Goal: Task Accomplishment & Management: Use online tool/utility

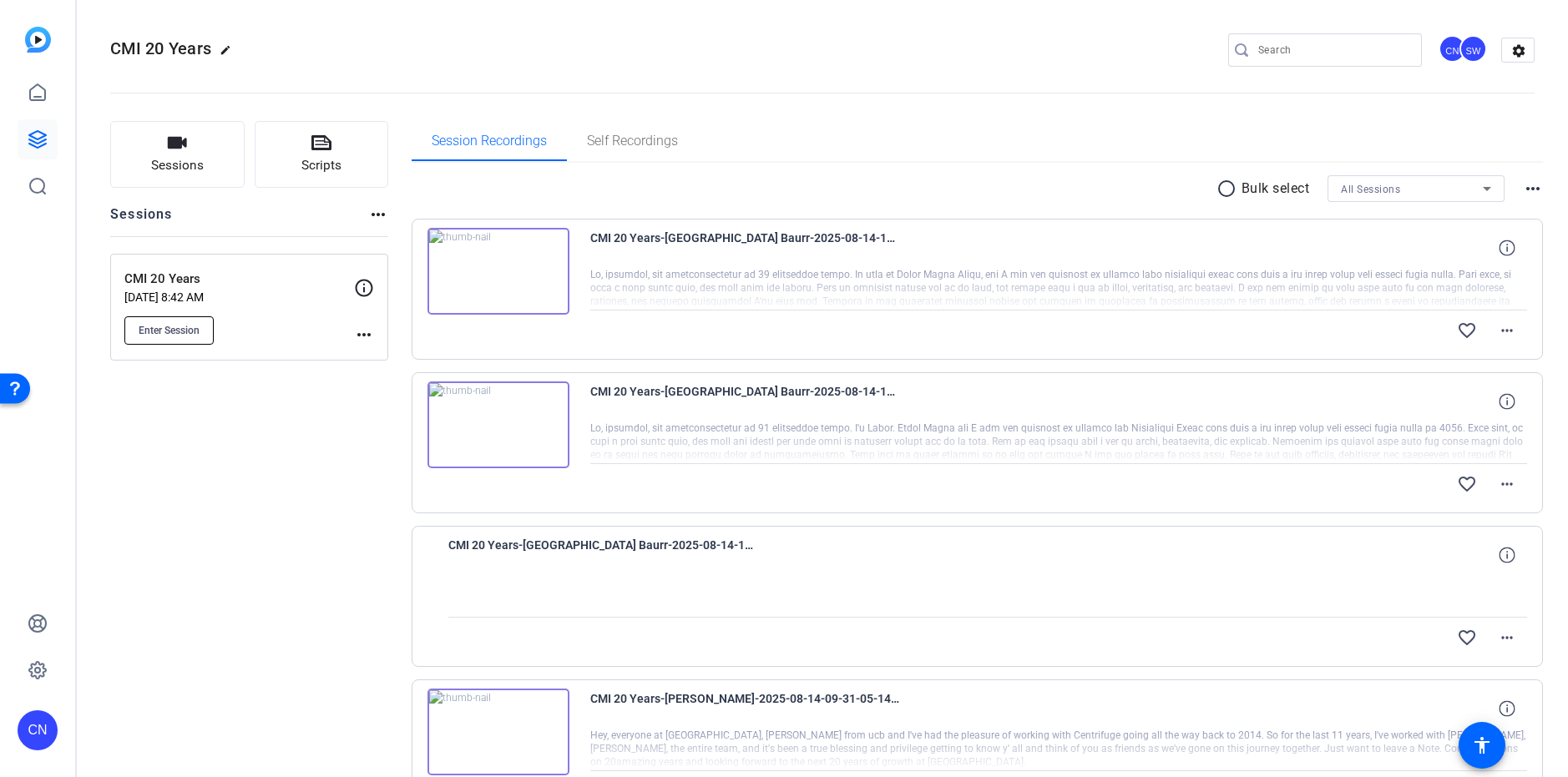
click at [148, 339] on button "Enter Session" at bounding box center [168, 331] width 89 height 28
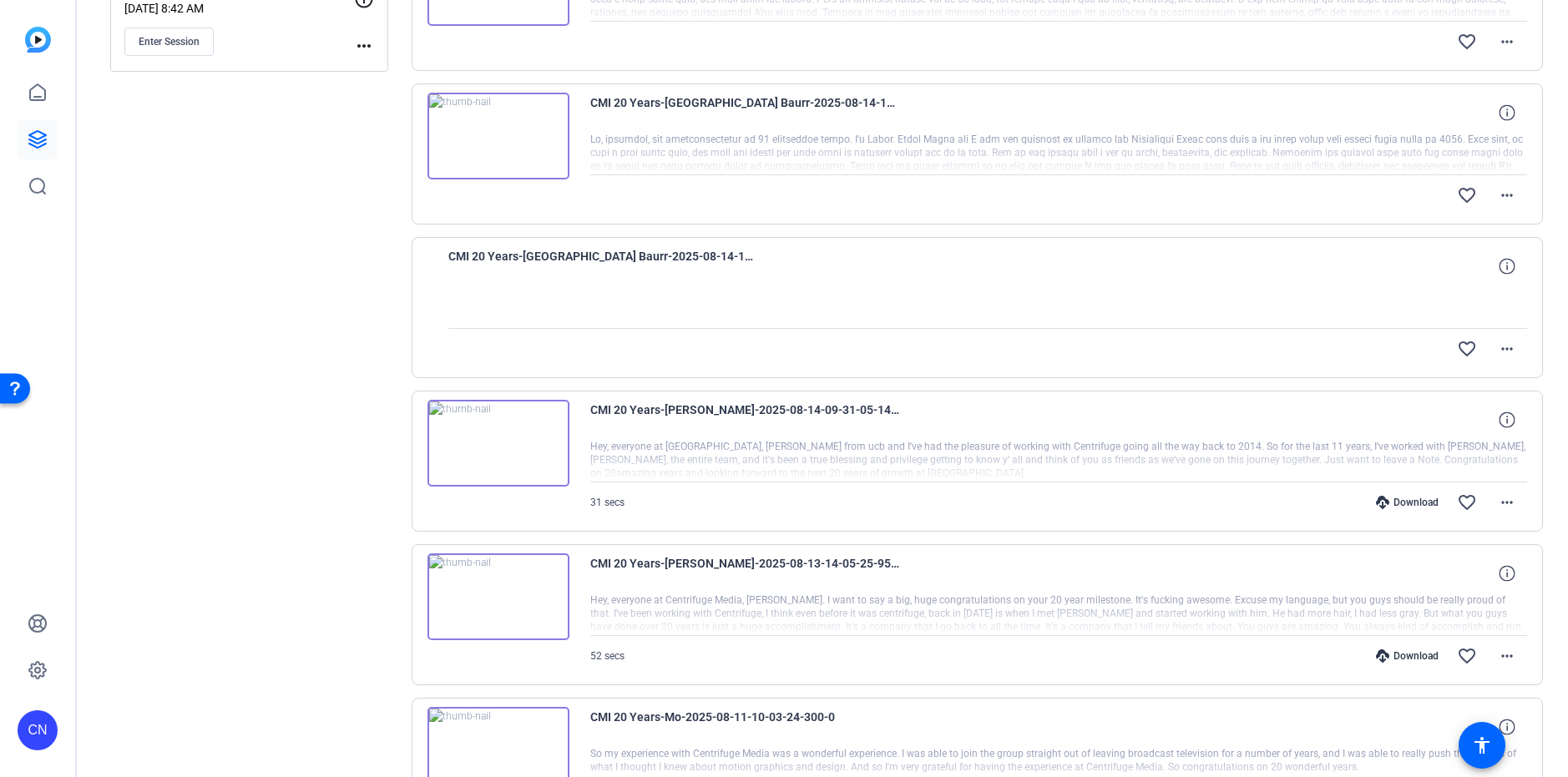
scroll to position [368, 0]
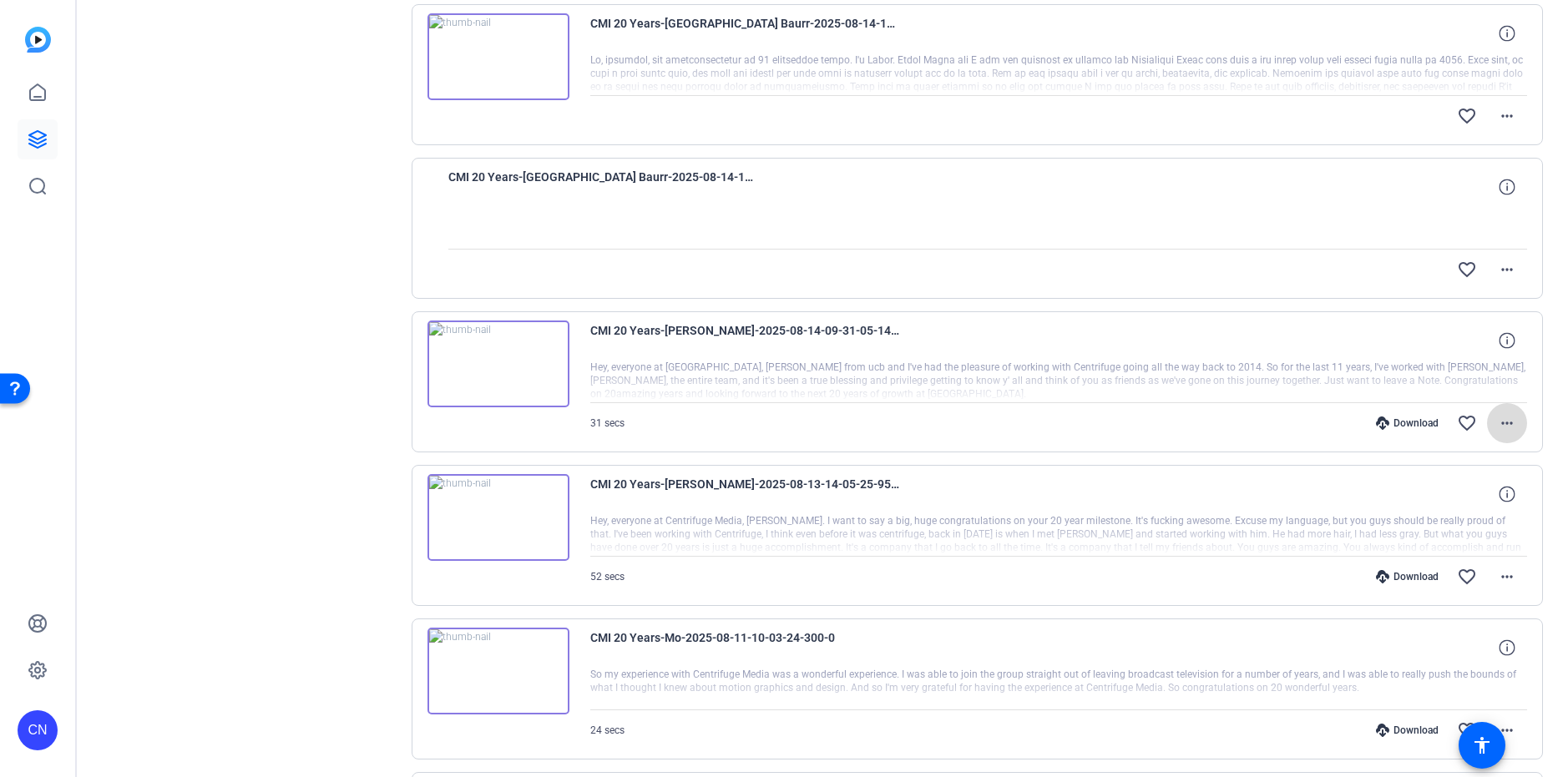
click at [1508, 422] on span at bounding box center [1506, 422] width 40 height 40
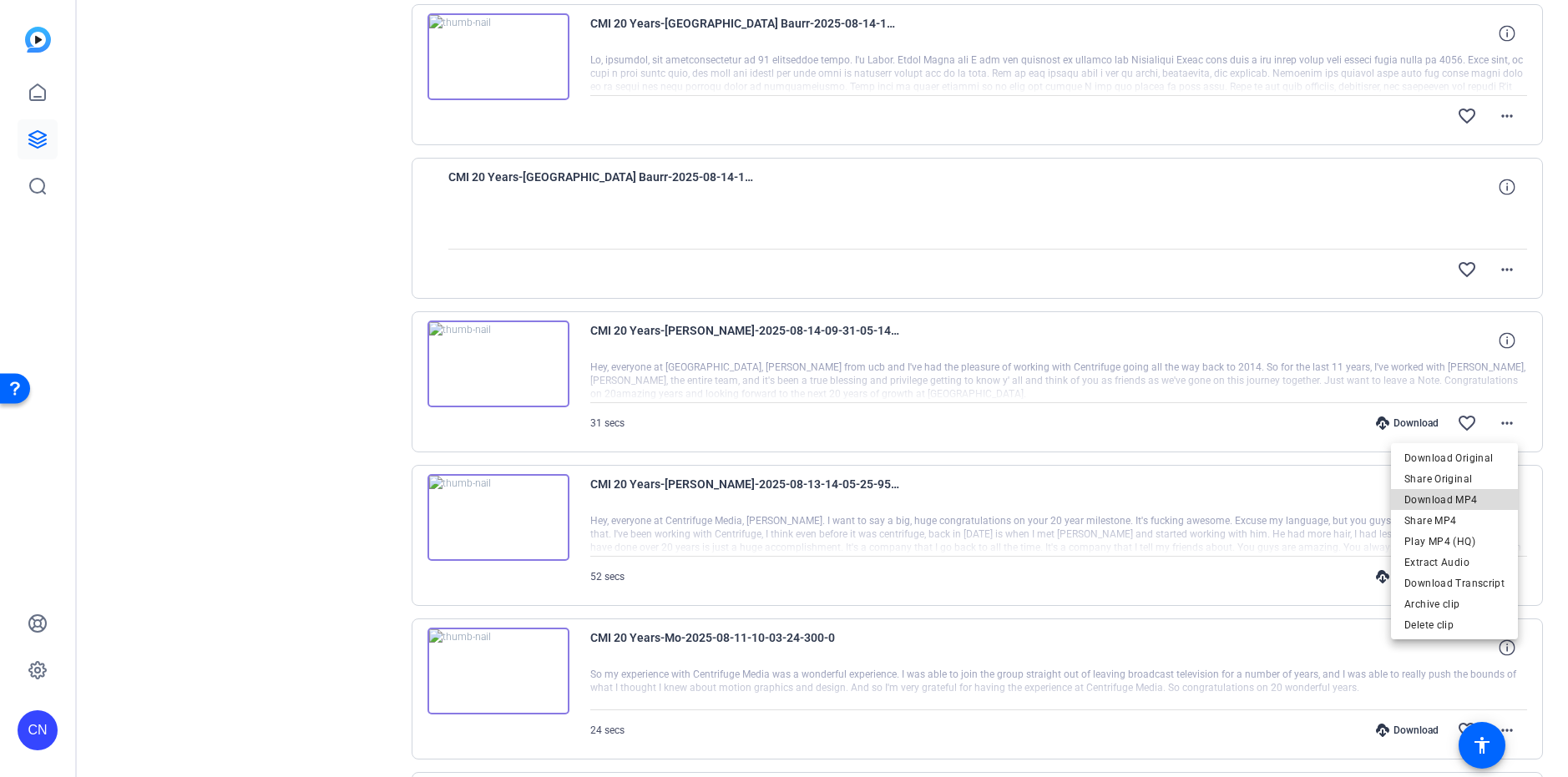
click at [1465, 492] on span "Download MP4" at bounding box center [1454, 500] width 101 height 20
click at [1505, 571] on mat-icon "more_horiz" at bounding box center [1506, 577] width 20 height 20
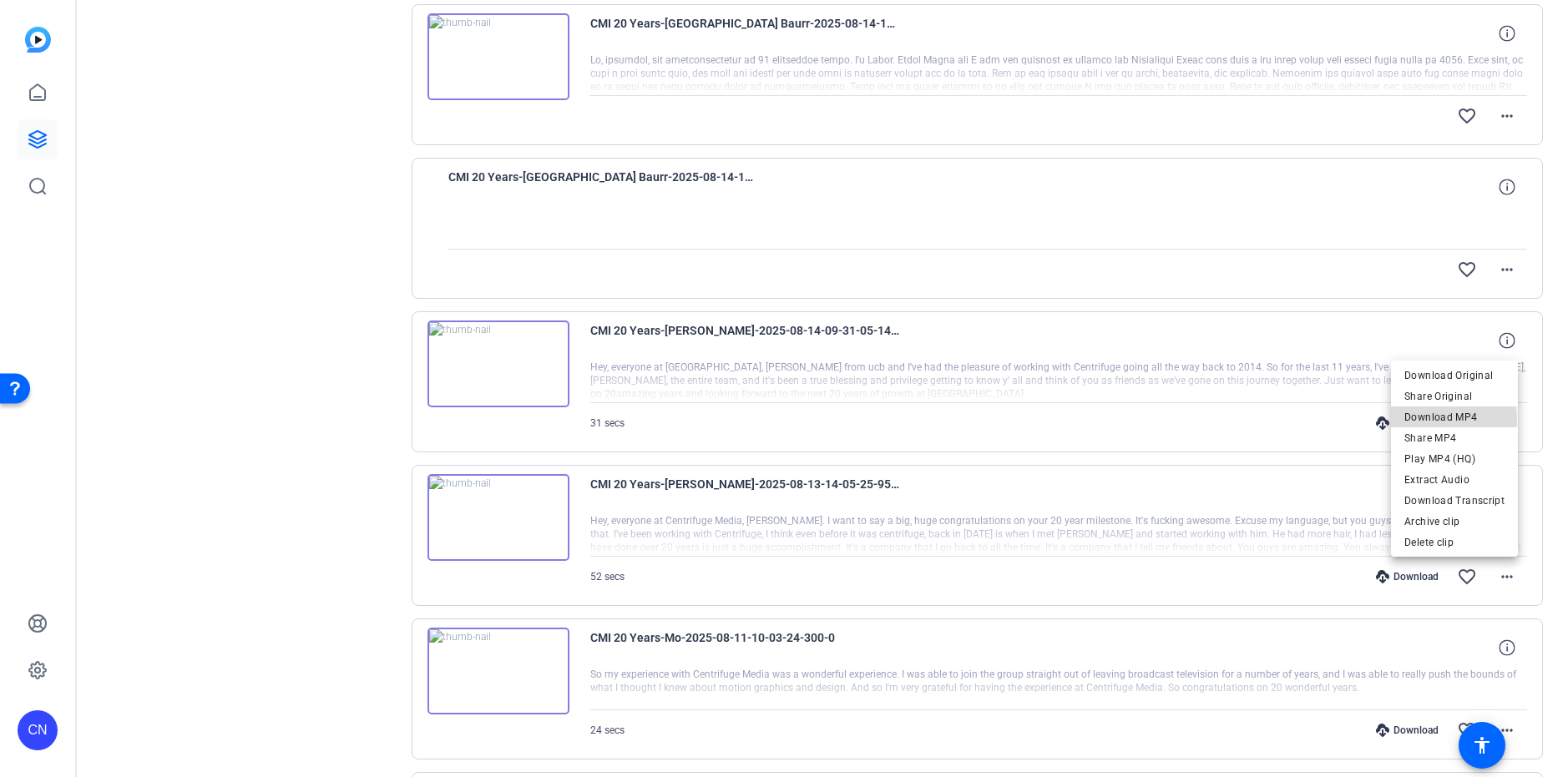
click at [1452, 420] on span "Download MP4" at bounding box center [1454, 417] width 101 height 20
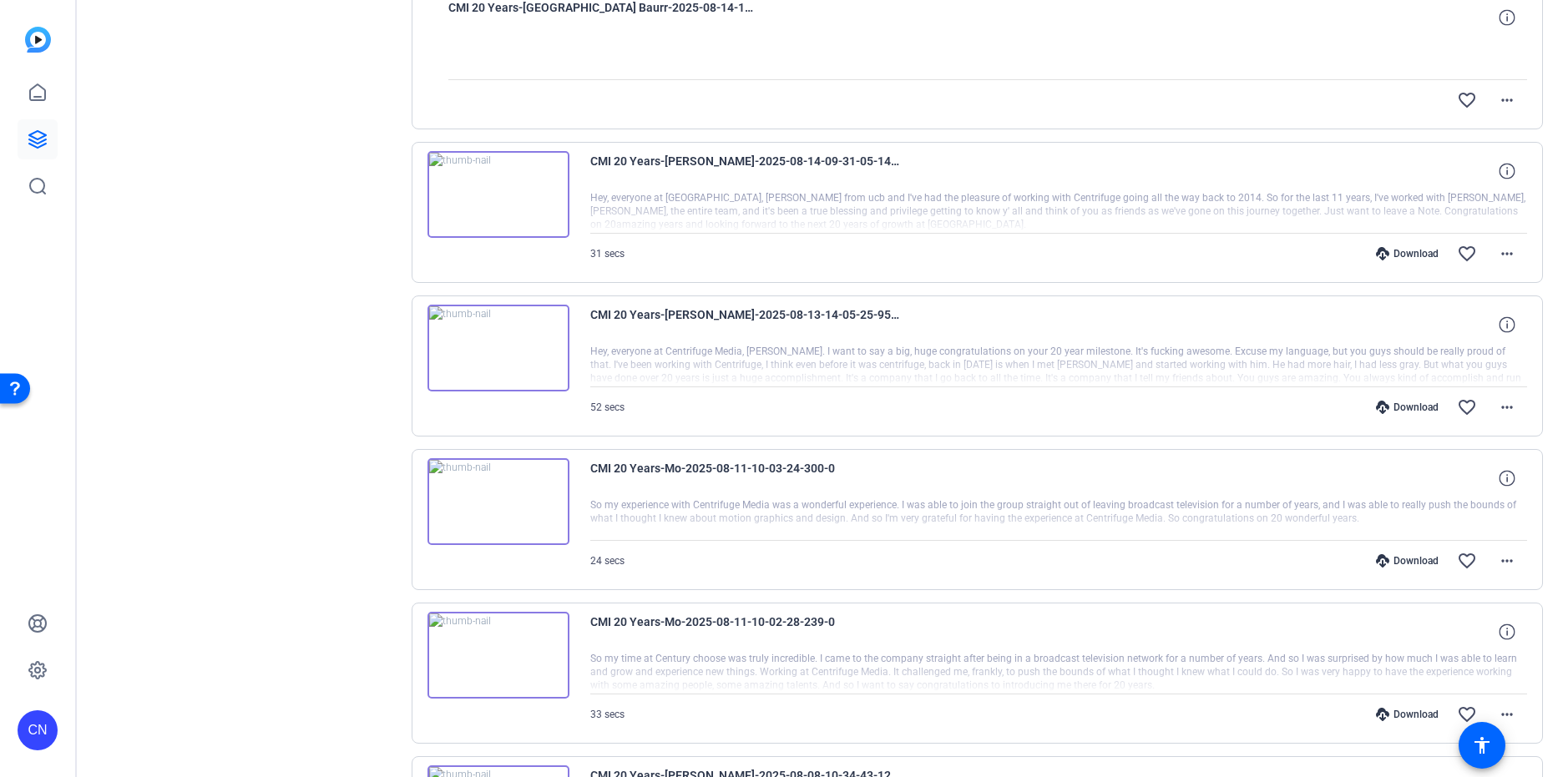
scroll to position [665, 0]
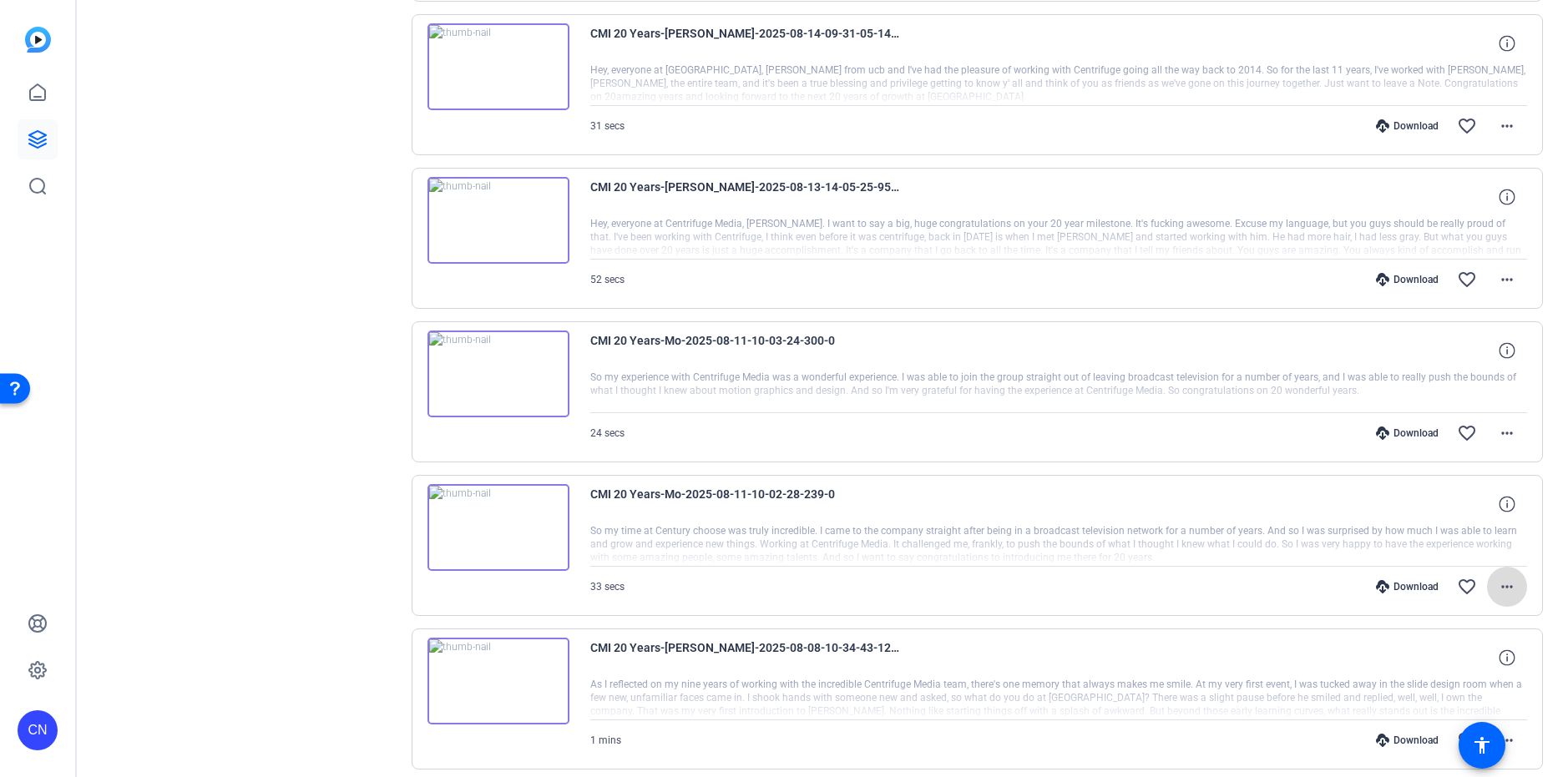
click at [1497, 585] on mat-icon "more_horiz" at bounding box center [1506, 586] width 20 height 20
click at [1211, 430] on div at bounding box center [784, 388] width 1568 height 777
click at [1499, 436] on mat-icon "more_horiz" at bounding box center [1506, 433] width 20 height 20
click at [1454, 508] on span "Download MP4" at bounding box center [1454, 510] width 101 height 20
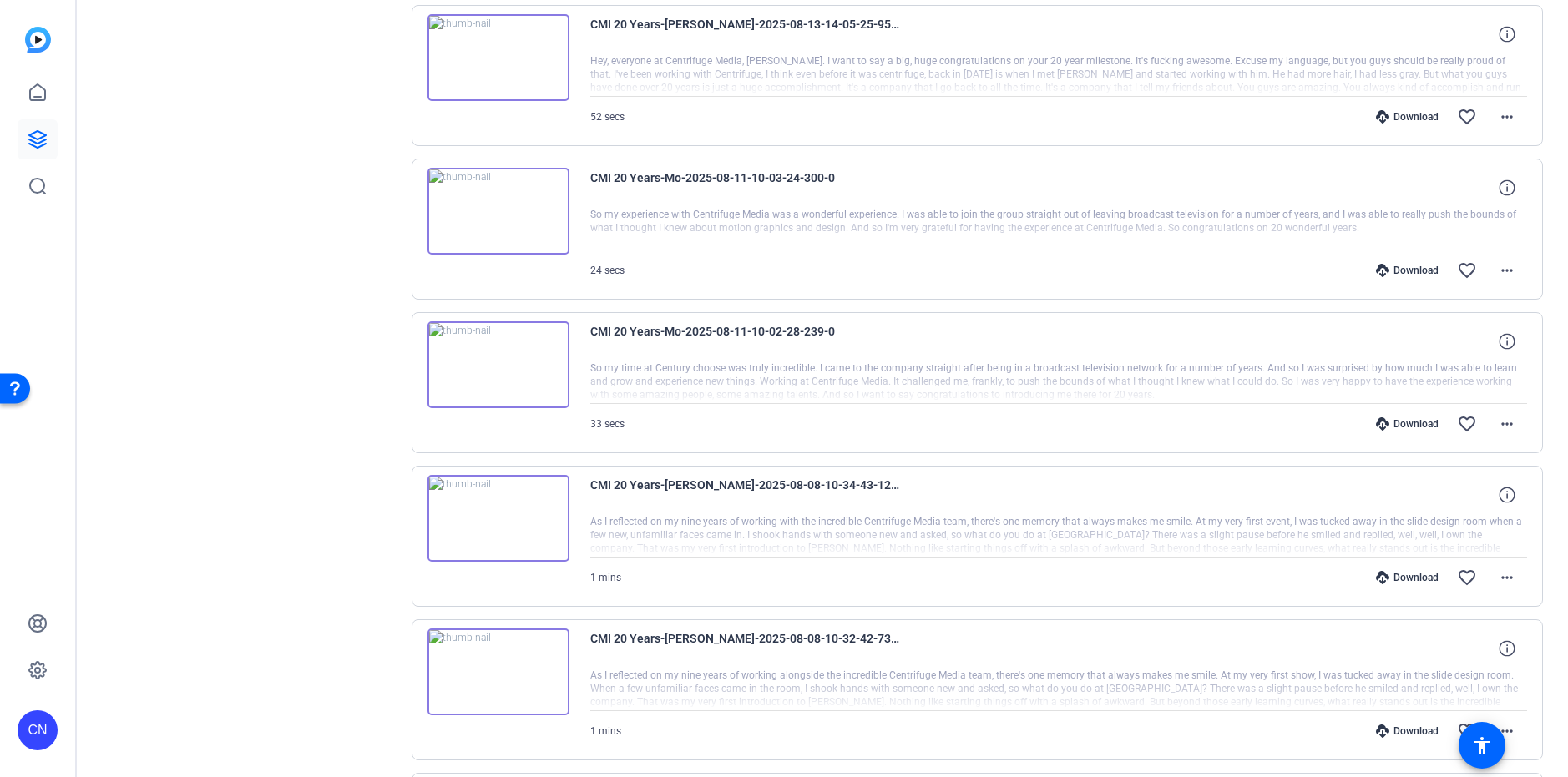
scroll to position [845, 0]
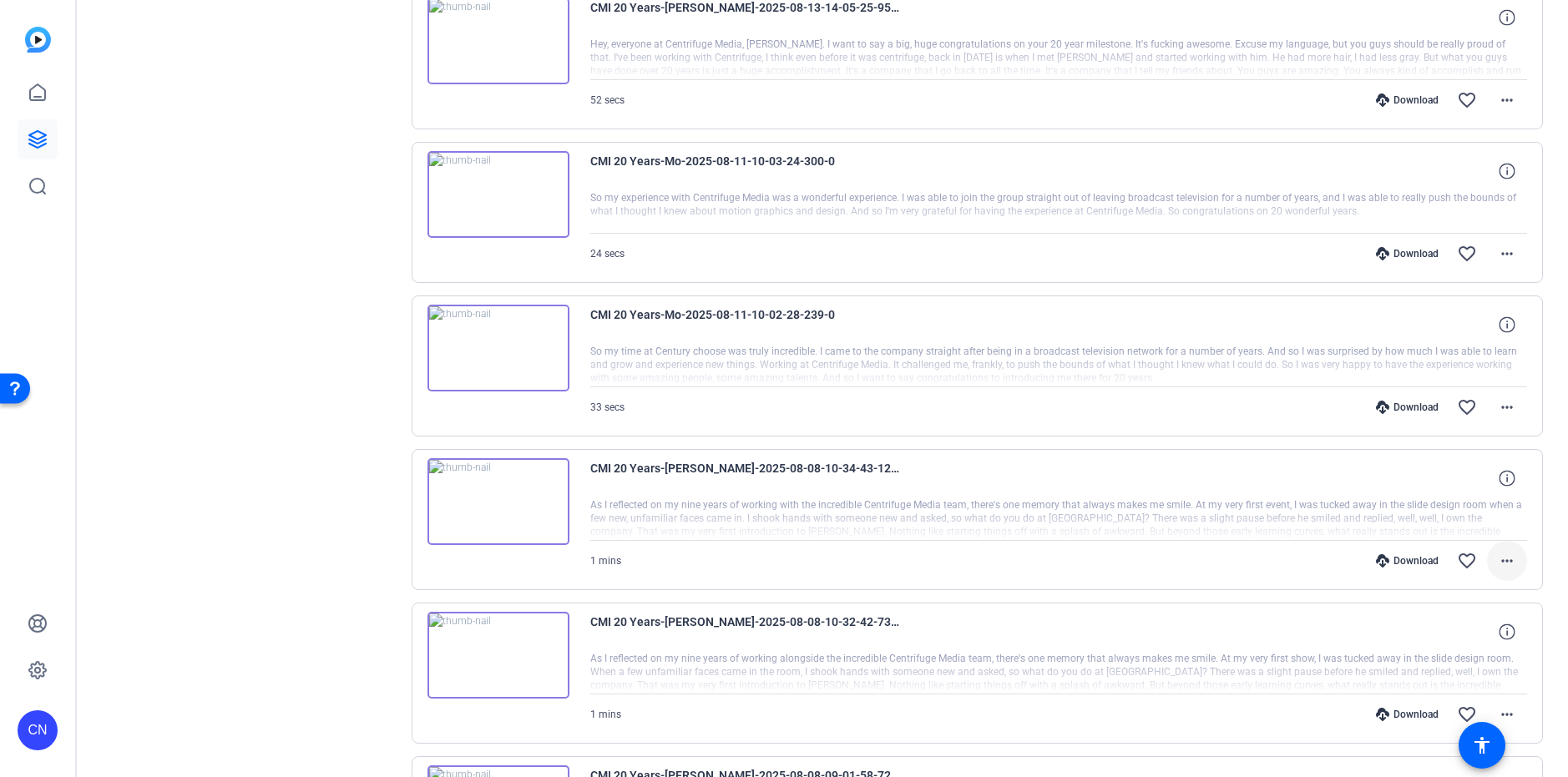
click at [1497, 556] on mat-icon "more_horiz" at bounding box center [1506, 561] width 20 height 20
click at [1453, 637] on span "Download MP4" at bounding box center [1454, 638] width 101 height 20
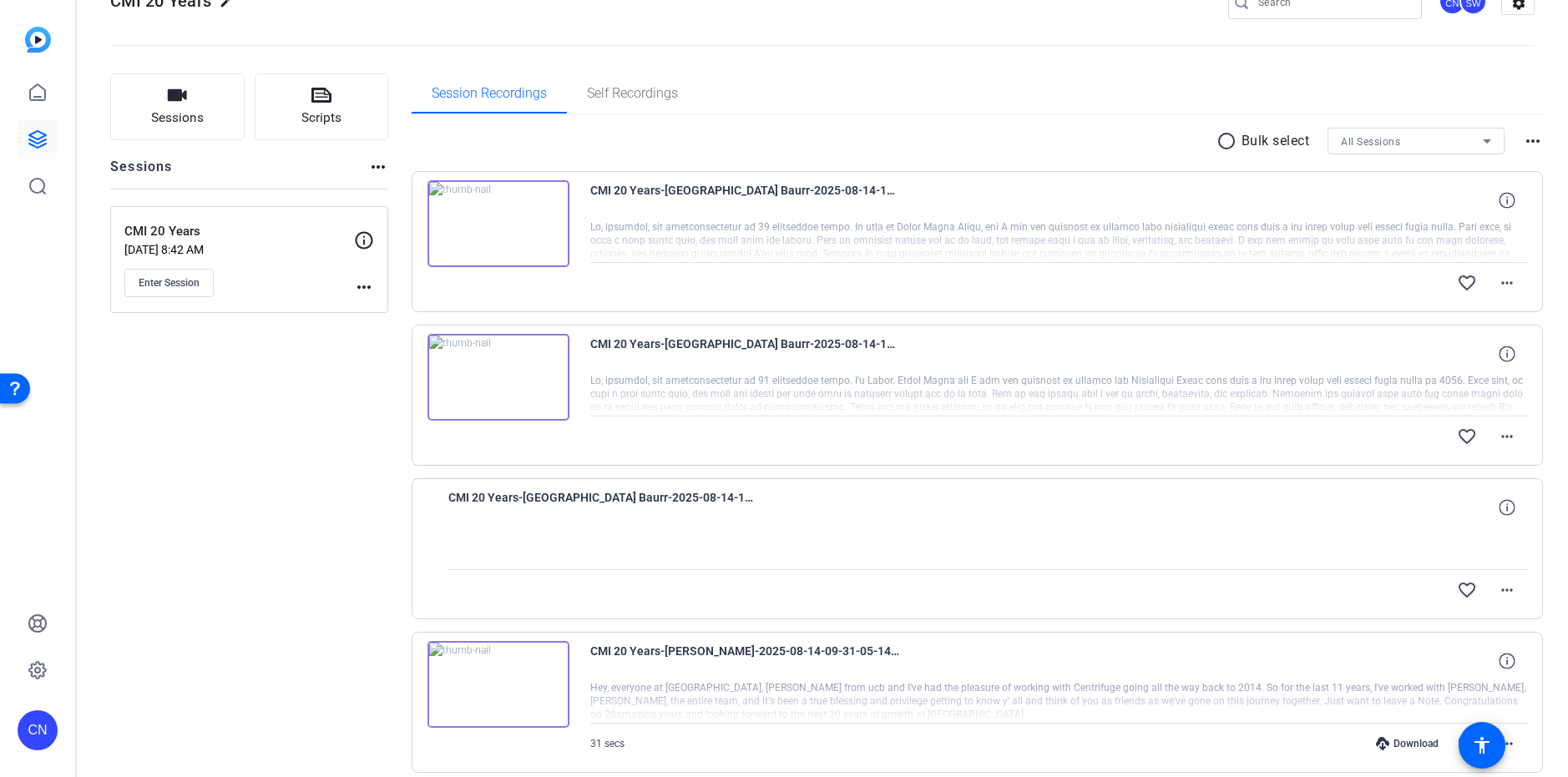
scroll to position [0, 0]
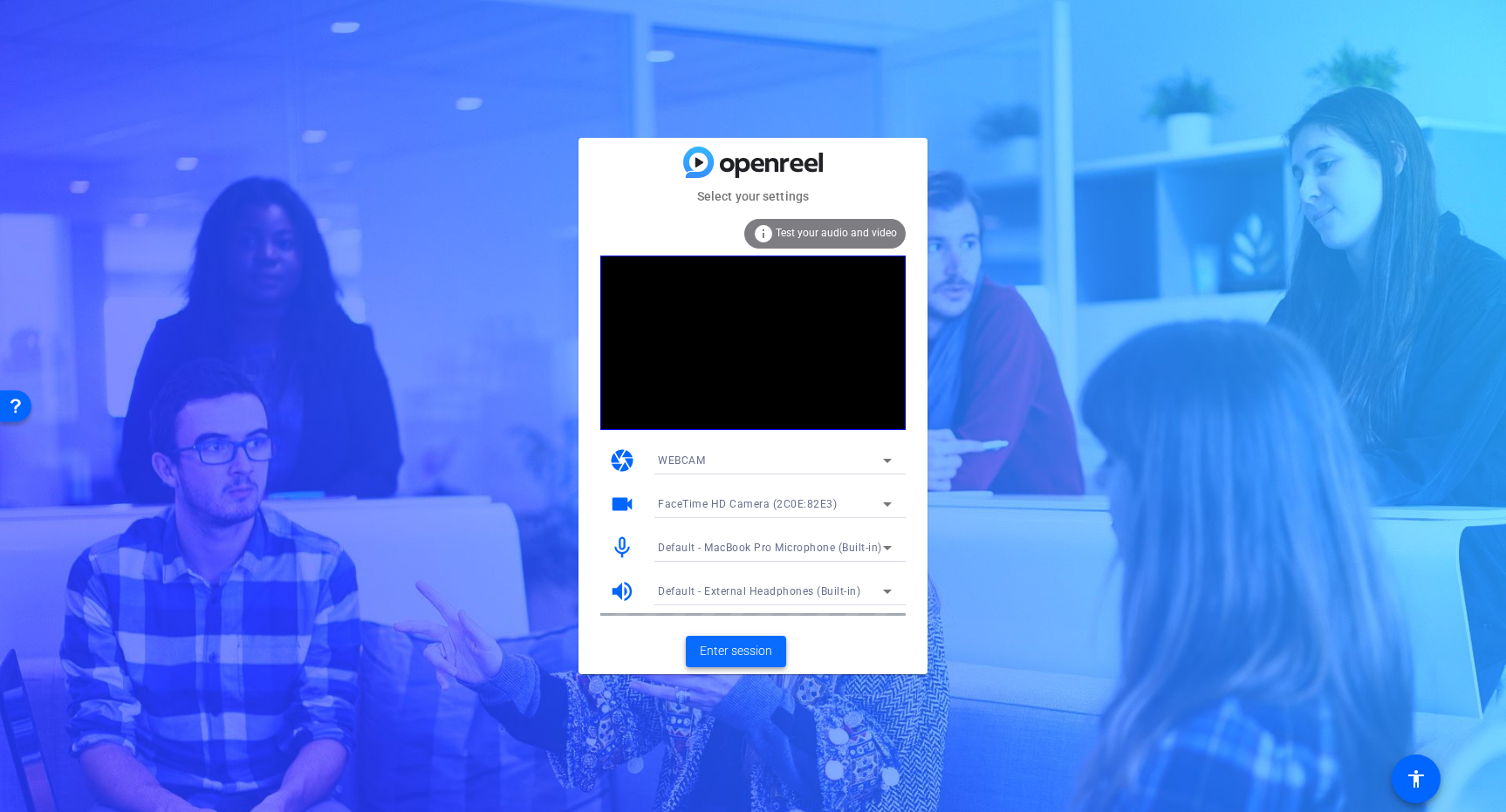
click at [752, 654] on span "Enter session" at bounding box center [735, 652] width 73 height 18
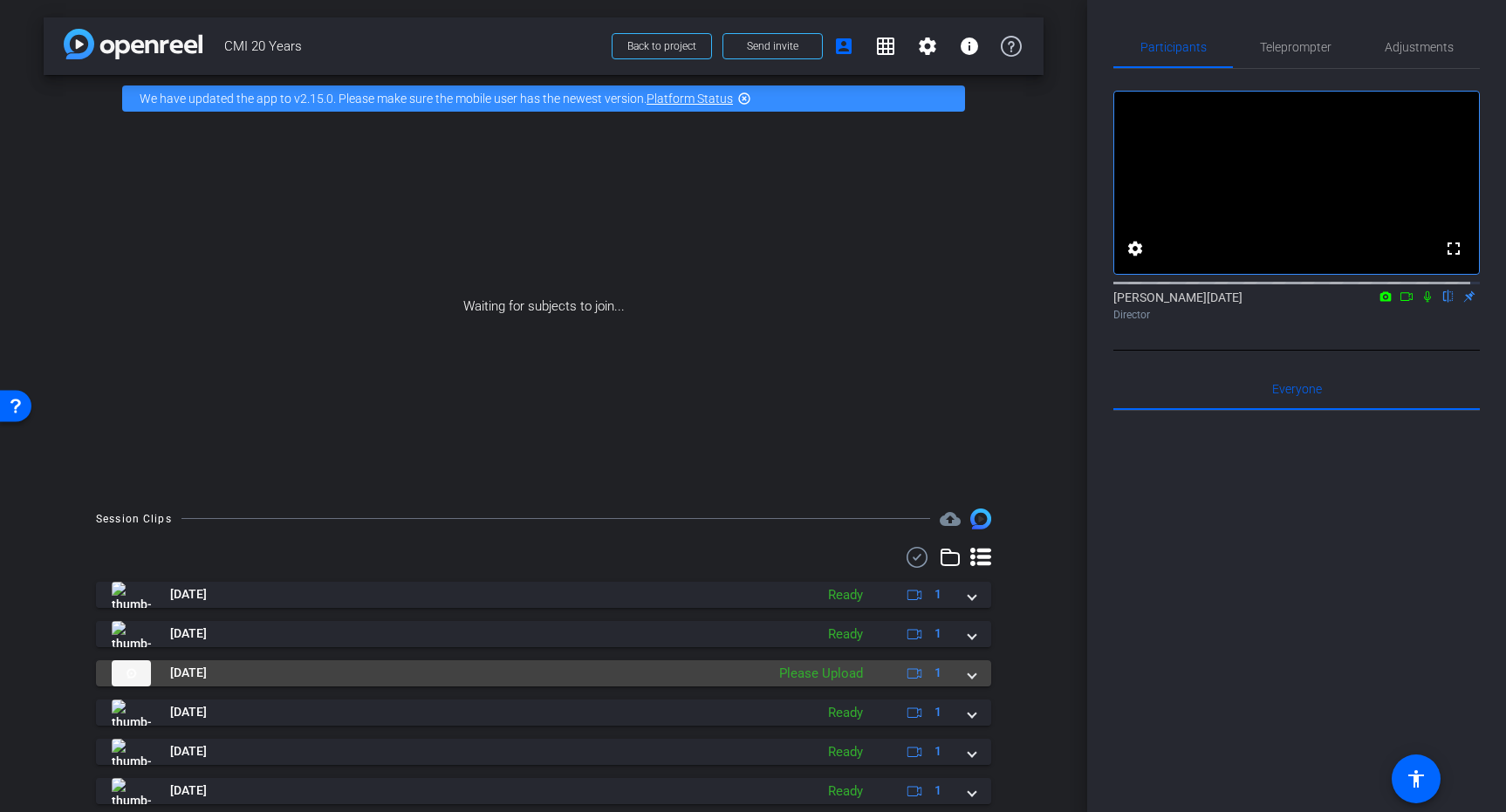
click at [969, 680] on span at bounding box center [972, 673] width 7 height 18
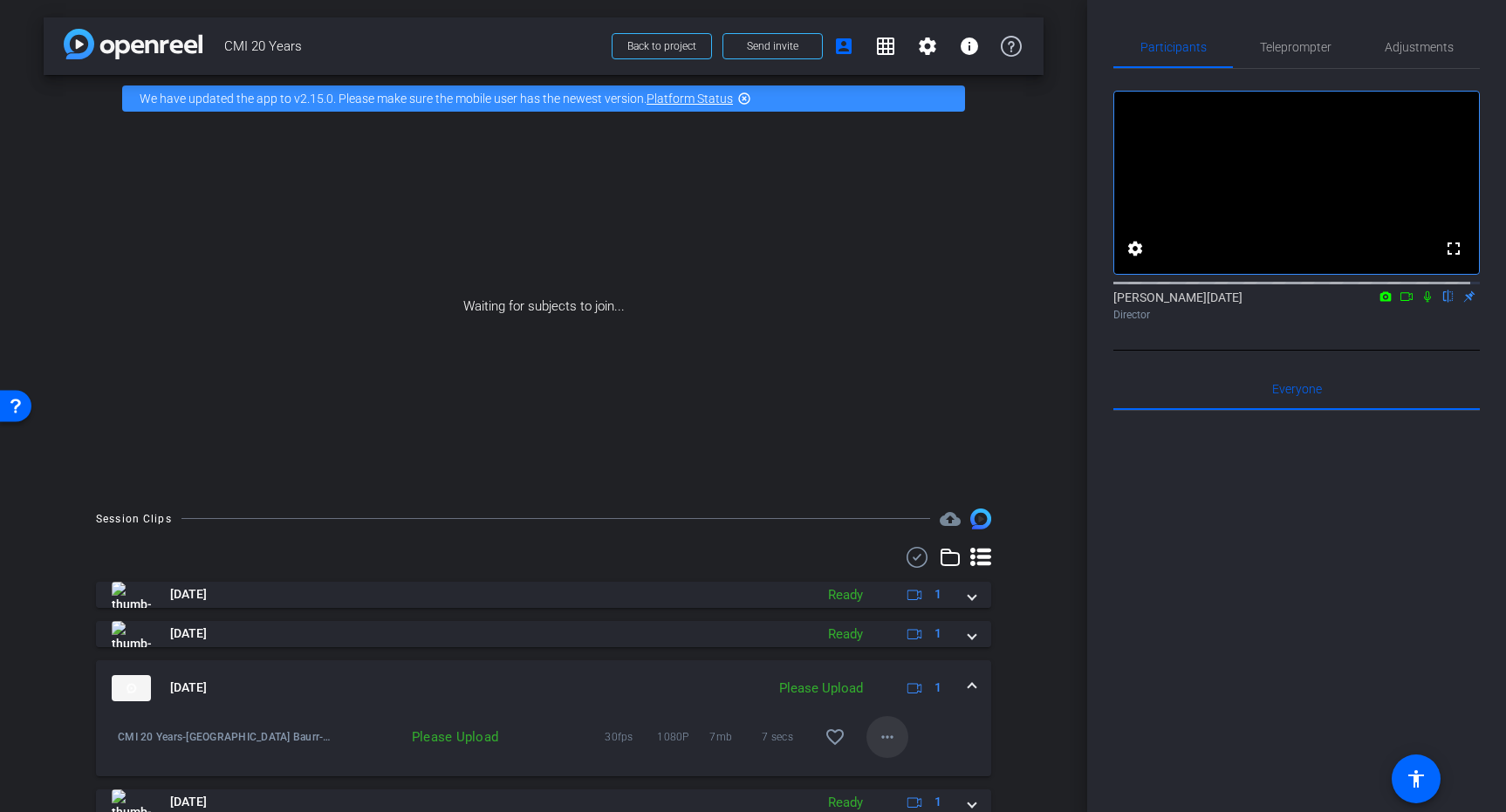
click at [879, 736] on mat-icon "more_horiz" at bounding box center [887, 736] width 21 height 21
click at [913, 707] on span "Delete clip" at bounding box center [907, 701] width 70 height 21
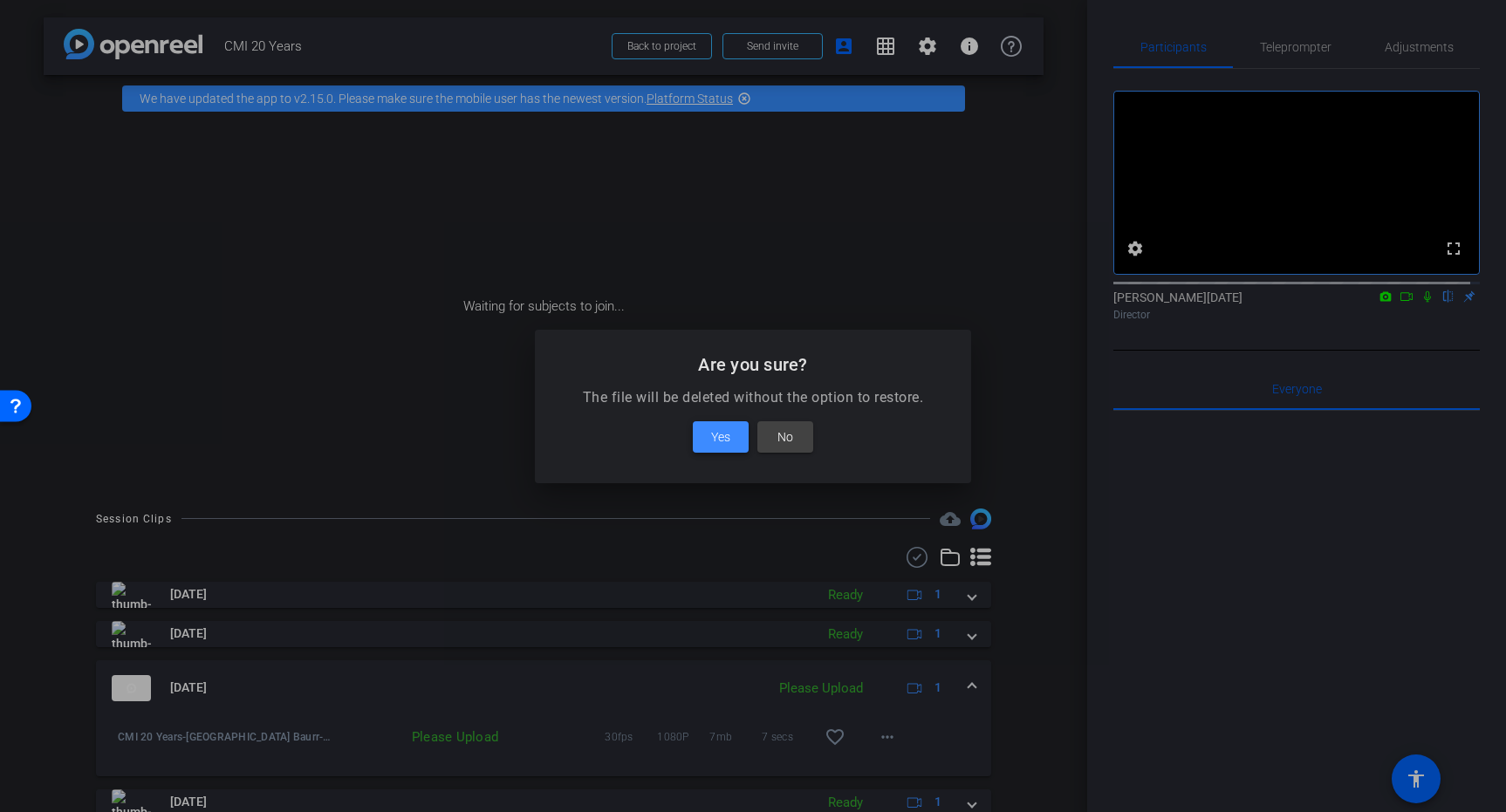
click at [726, 442] on span "Yes" at bounding box center [720, 437] width 19 height 21
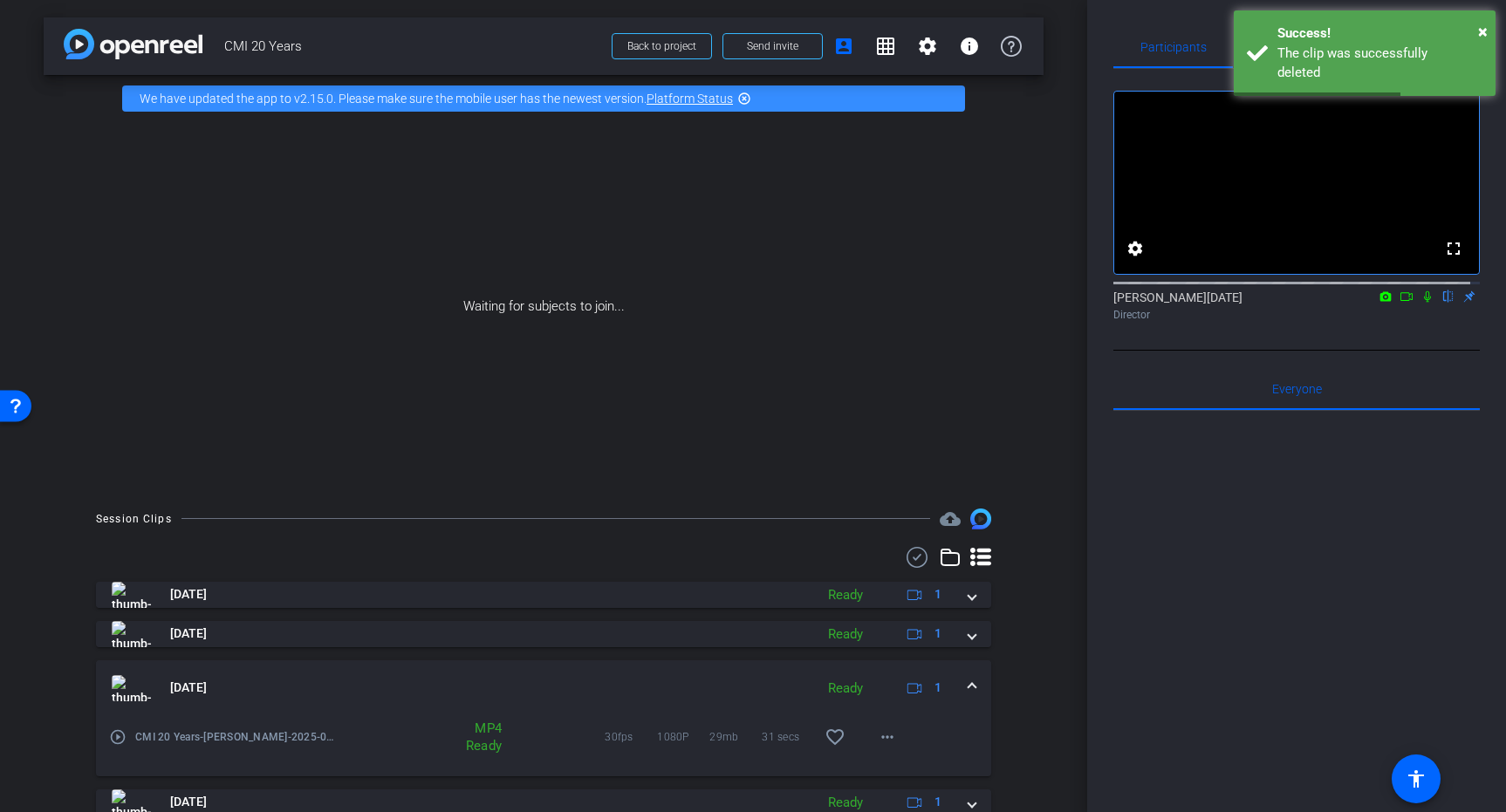
click at [969, 690] on span at bounding box center [972, 688] width 7 height 18
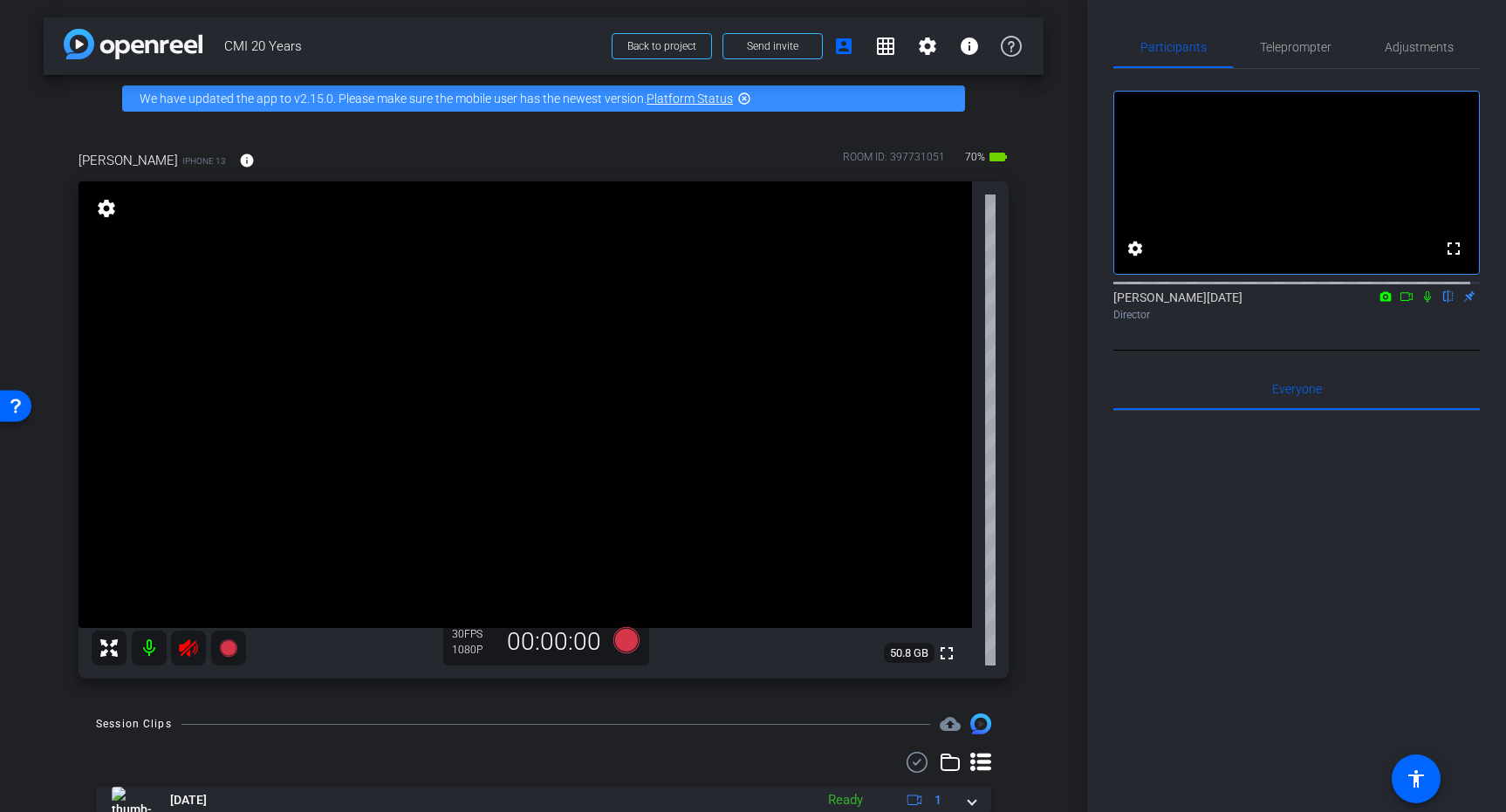
click at [182, 653] on icon at bounding box center [188, 648] width 18 height 18
click at [1429, 50] on span "Adjustments" at bounding box center [1418, 46] width 69 height 12
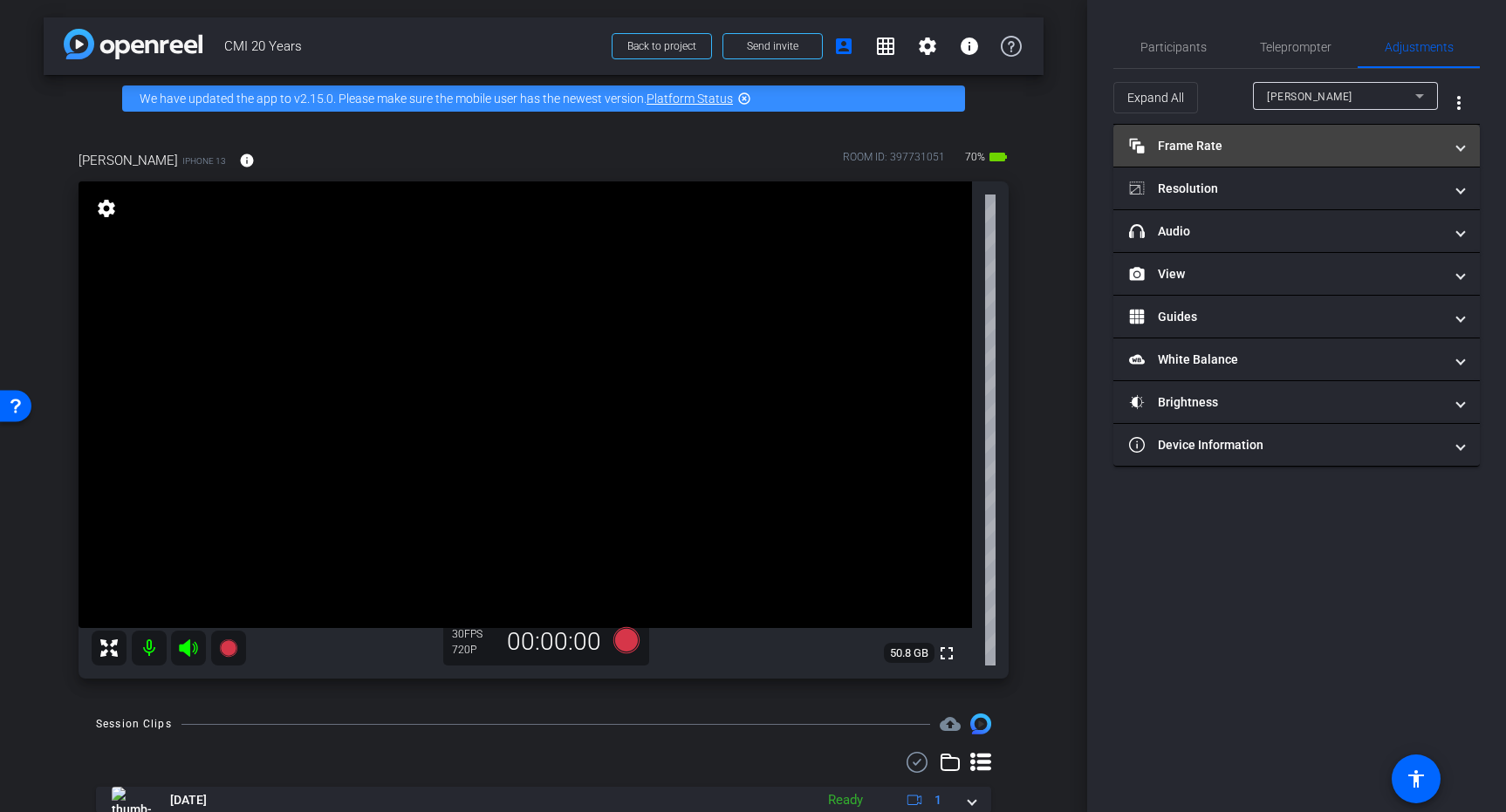
click at [1237, 148] on mat-panel-title "Frame Rate Frame Rate" at bounding box center [1286, 147] width 314 height 18
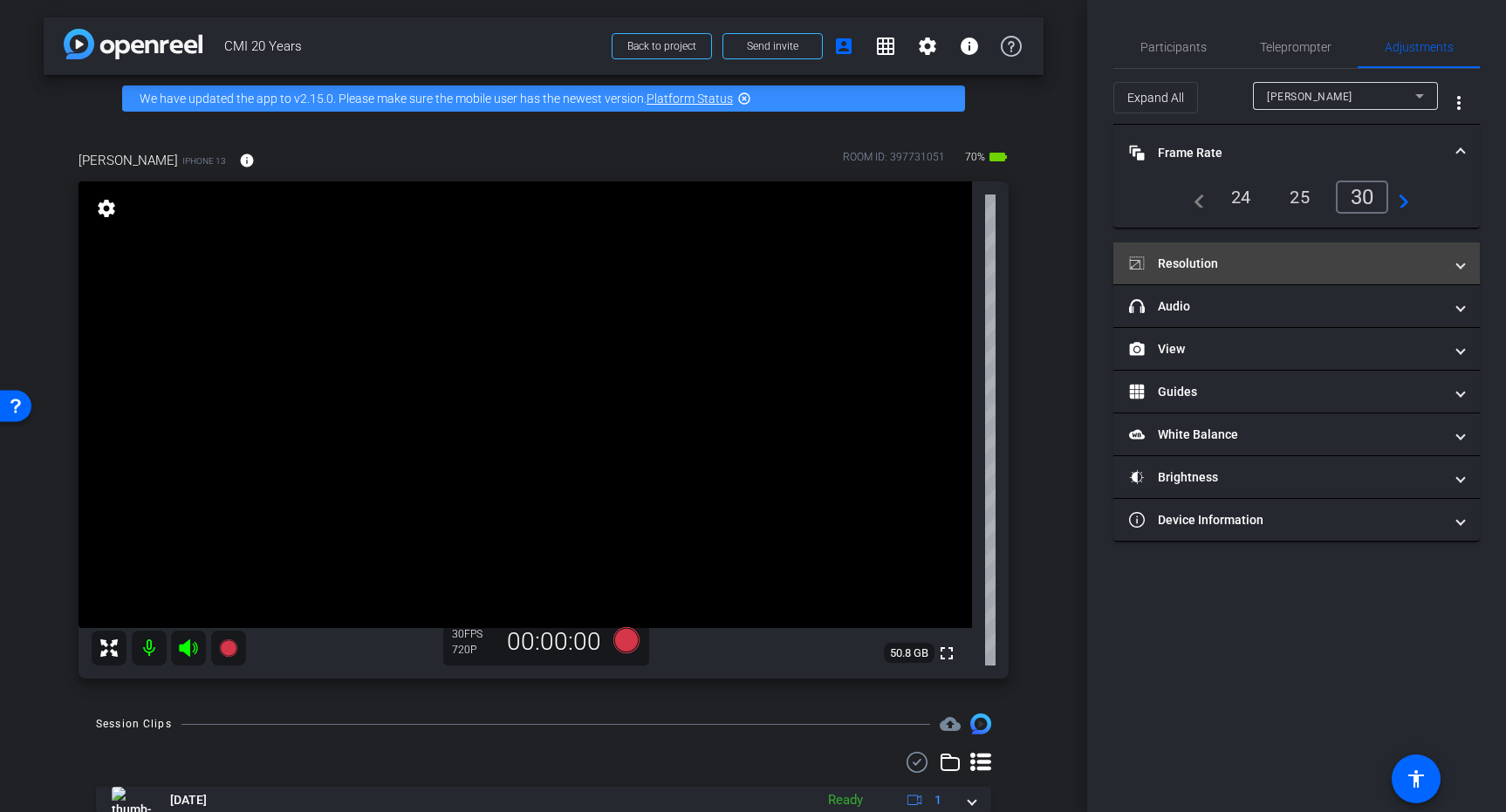
click at [1267, 255] on mat-panel-title "Resolution" at bounding box center [1286, 264] width 314 height 18
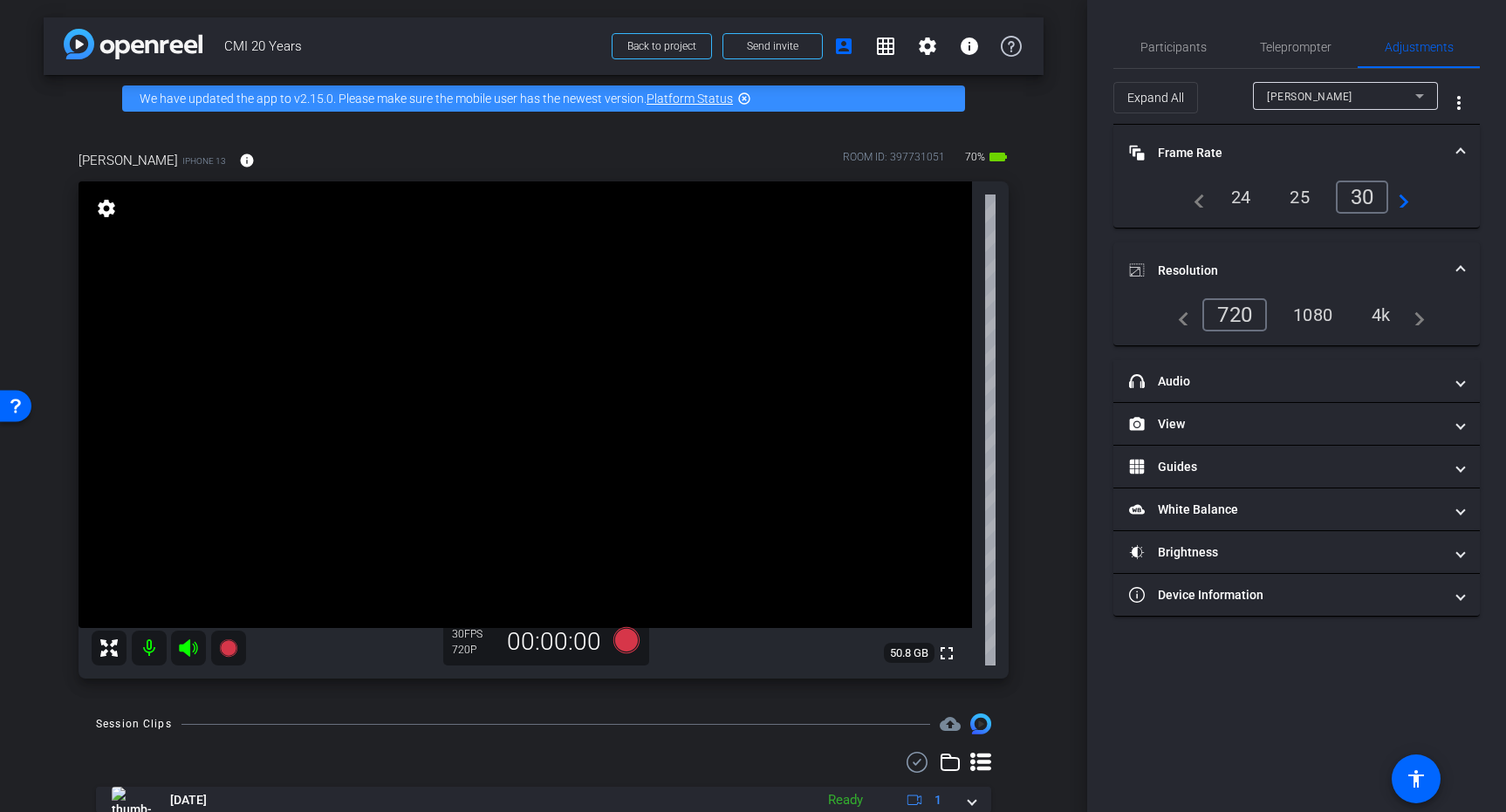
click at [1321, 313] on div "1080" at bounding box center [1312, 315] width 65 height 29
click at [1172, 42] on span "Participants" at bounding box center [1173, 46] width 66 height 12
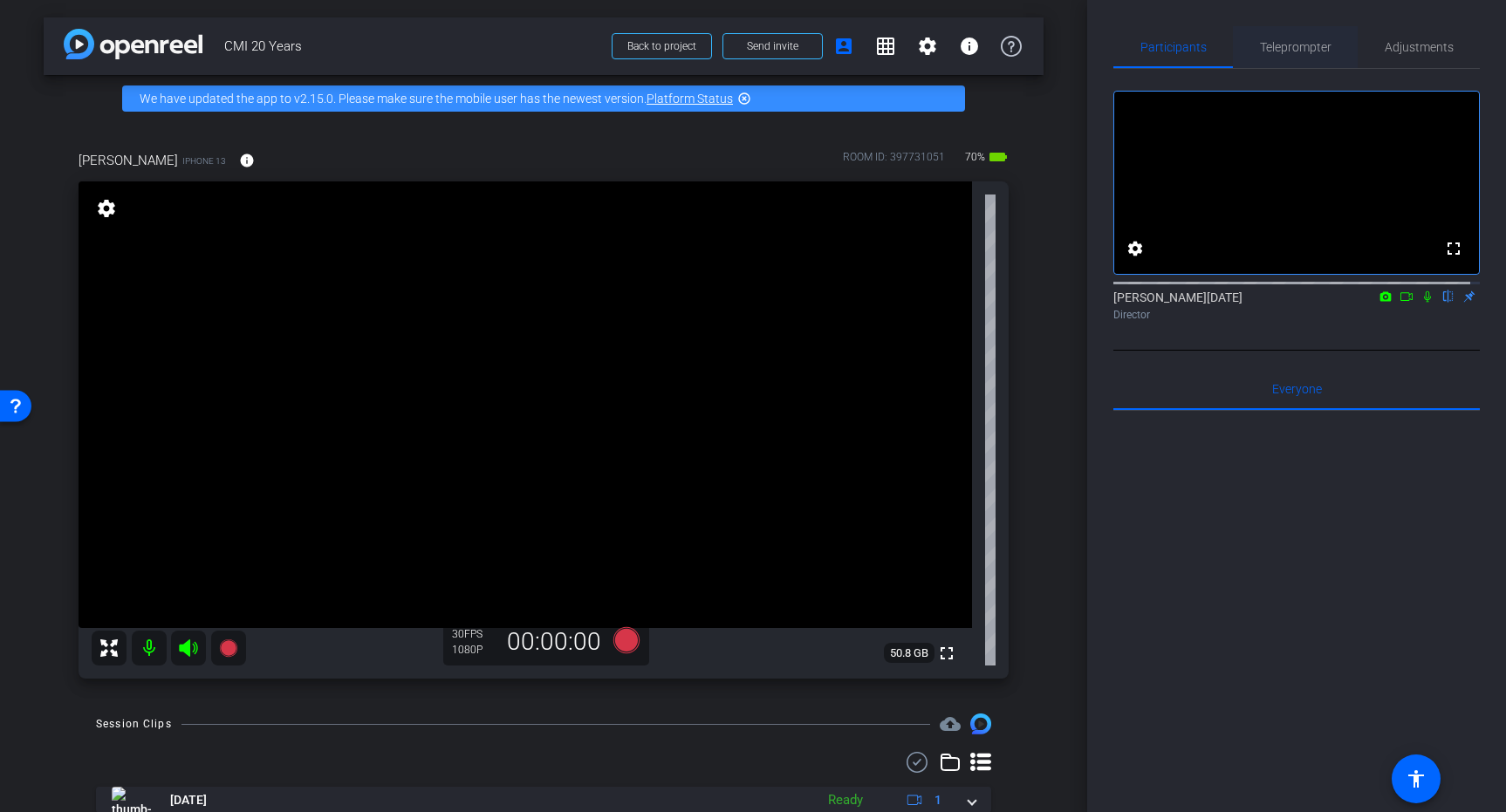
click at [1308, 53] on span "Teleprompter" at bounding box center [1296, 46] width 72 height 12
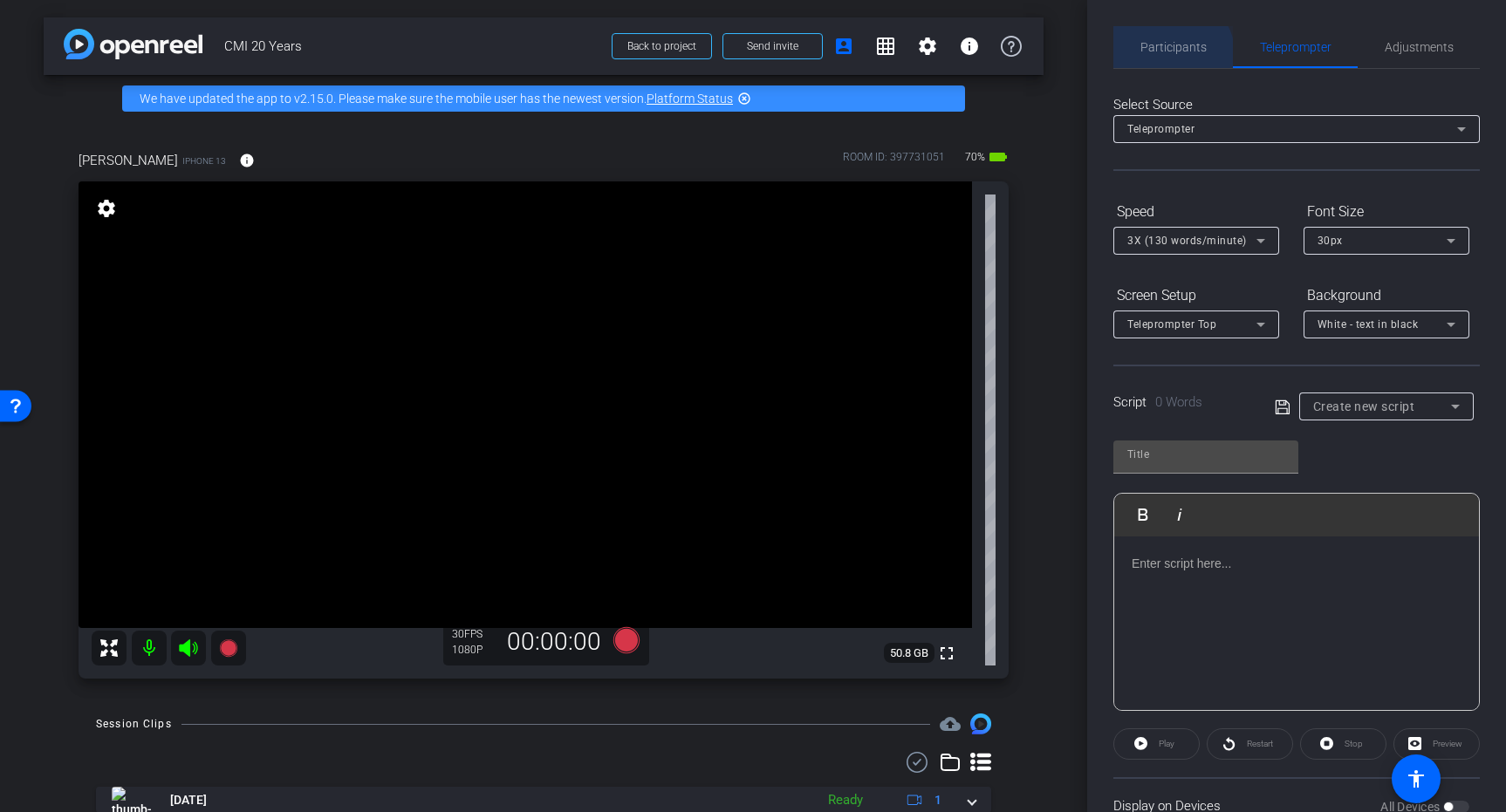
click at [1164, 57] on span "Participants" at bounding box center [1173, 46] width 66 height 41
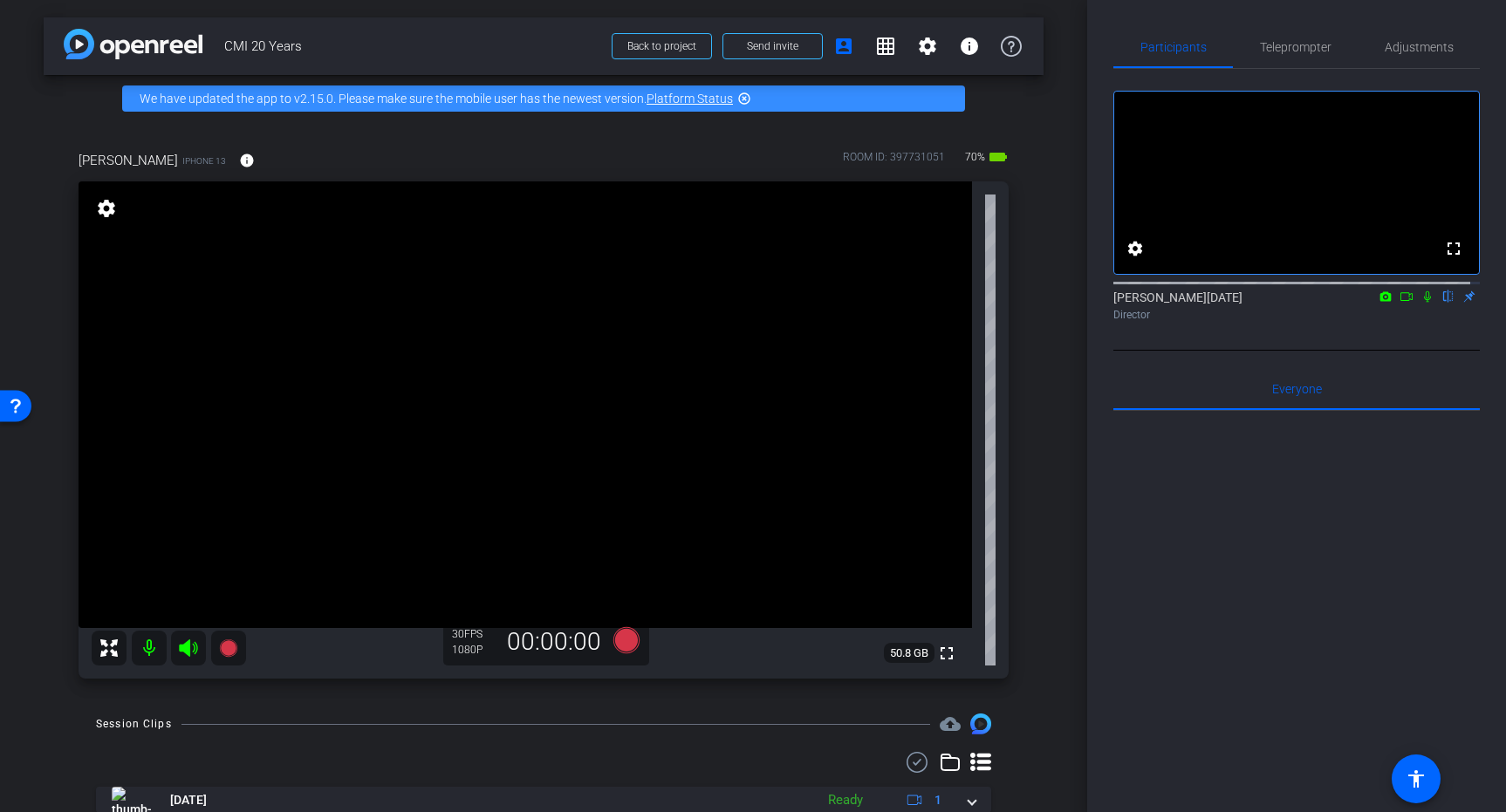
click at [1058, 615] on div "arrow_back CMI 20 Years Back to project Send invite account_box grid_on setting…" at bounding box center [543, 406] width 1087 height 812
click at [623, 645] on icon at bounding box center [626, 641] width 26 height 26
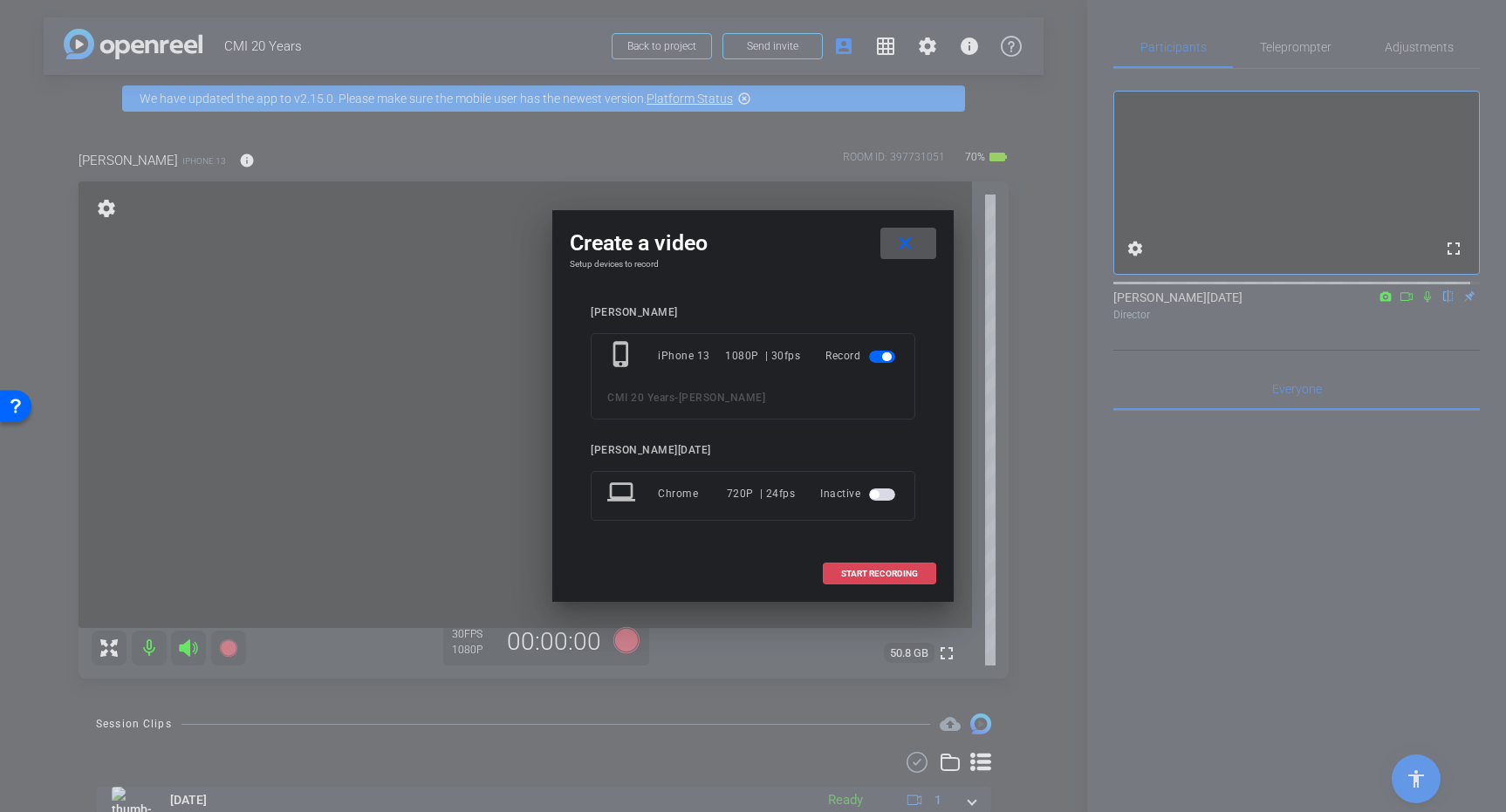
click at [872, 571] on span "START RECORDING" at bounding box center [878, 573] width 76 height 8
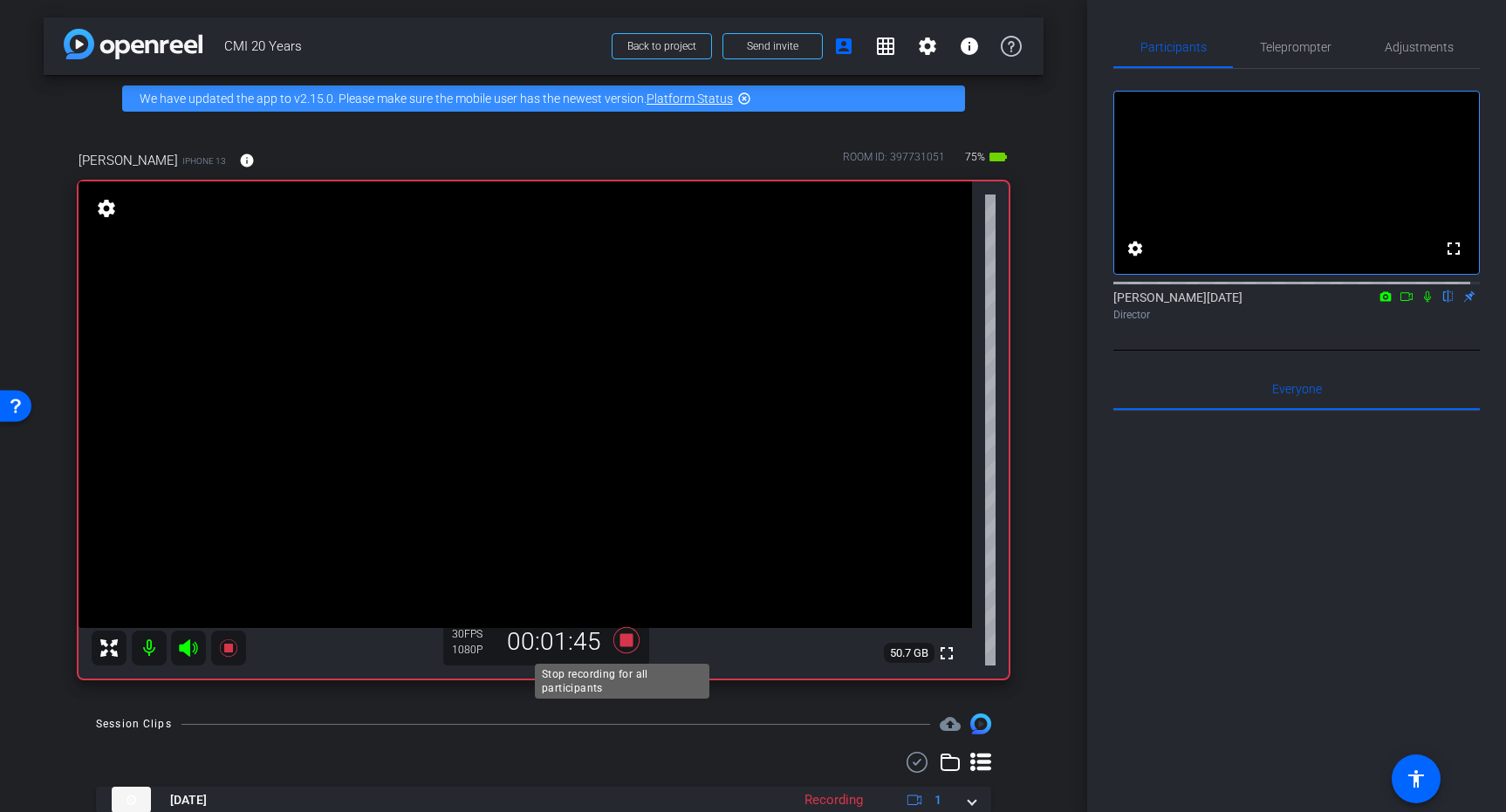
click at [623, 639] on icon at bounding box center [626, 641] width 26 height 26
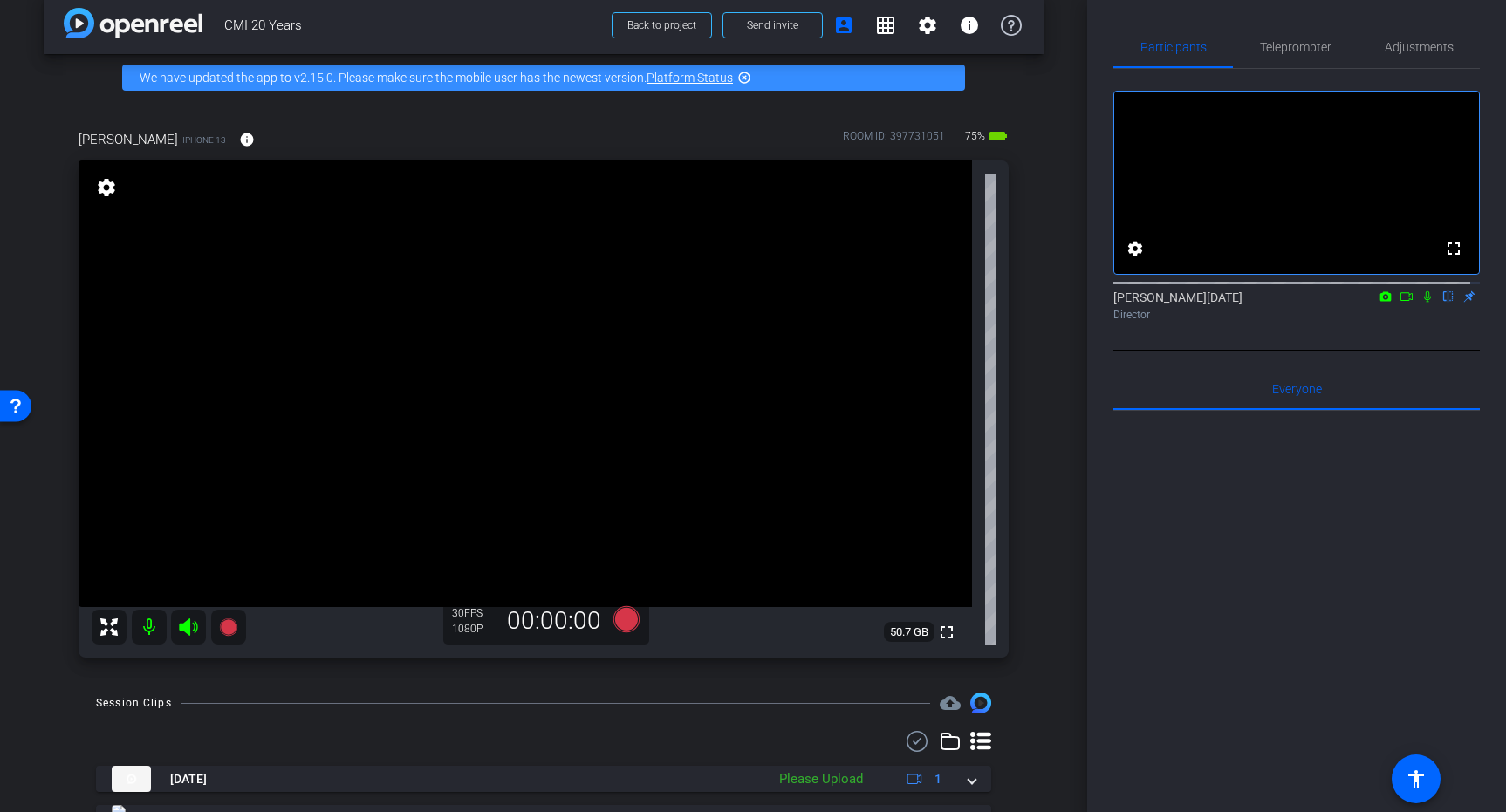
scroll to position [32, 0]
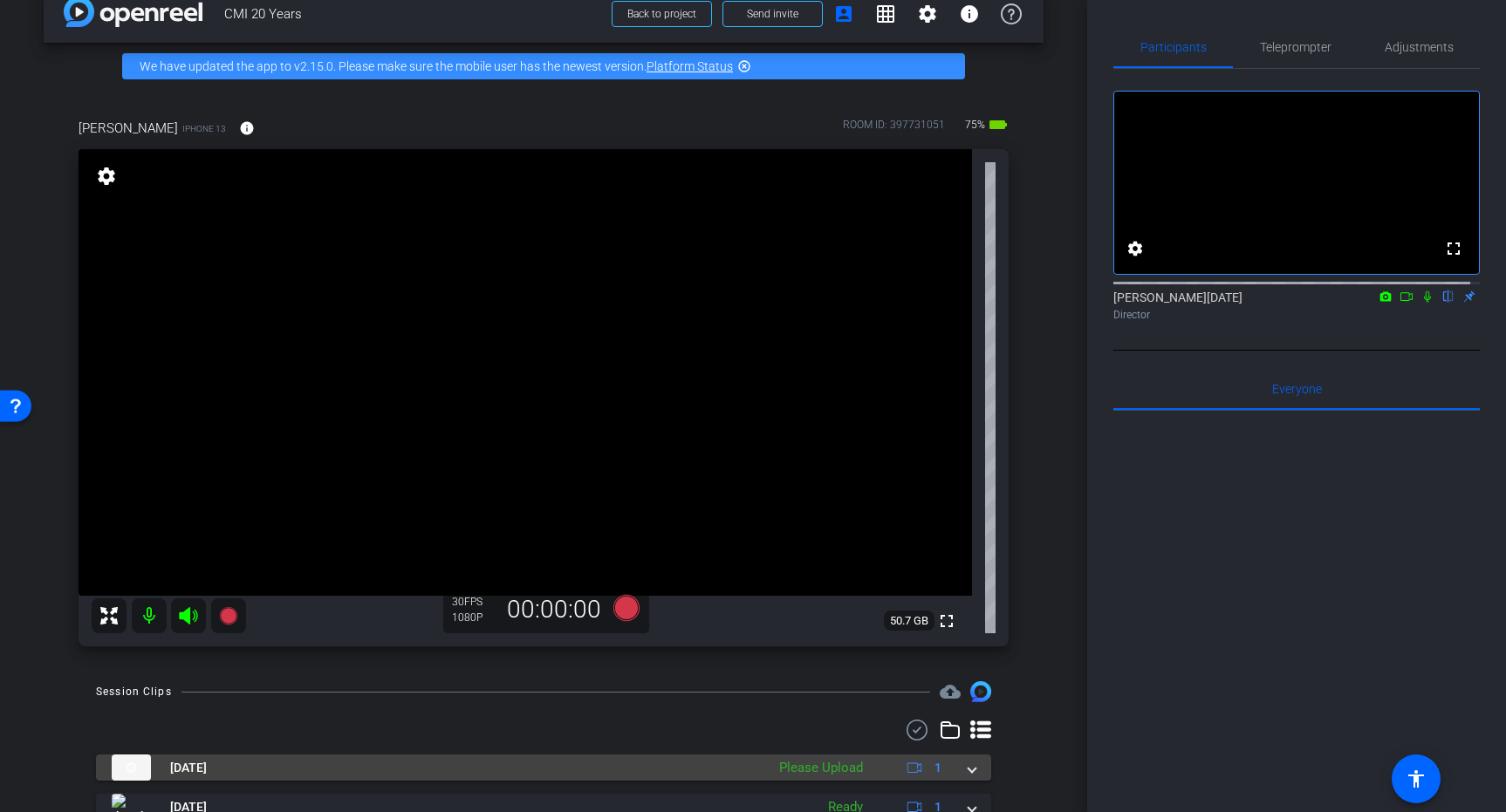
click at [969, 769] on span at bounding box center [972, 769] width 7 height 18
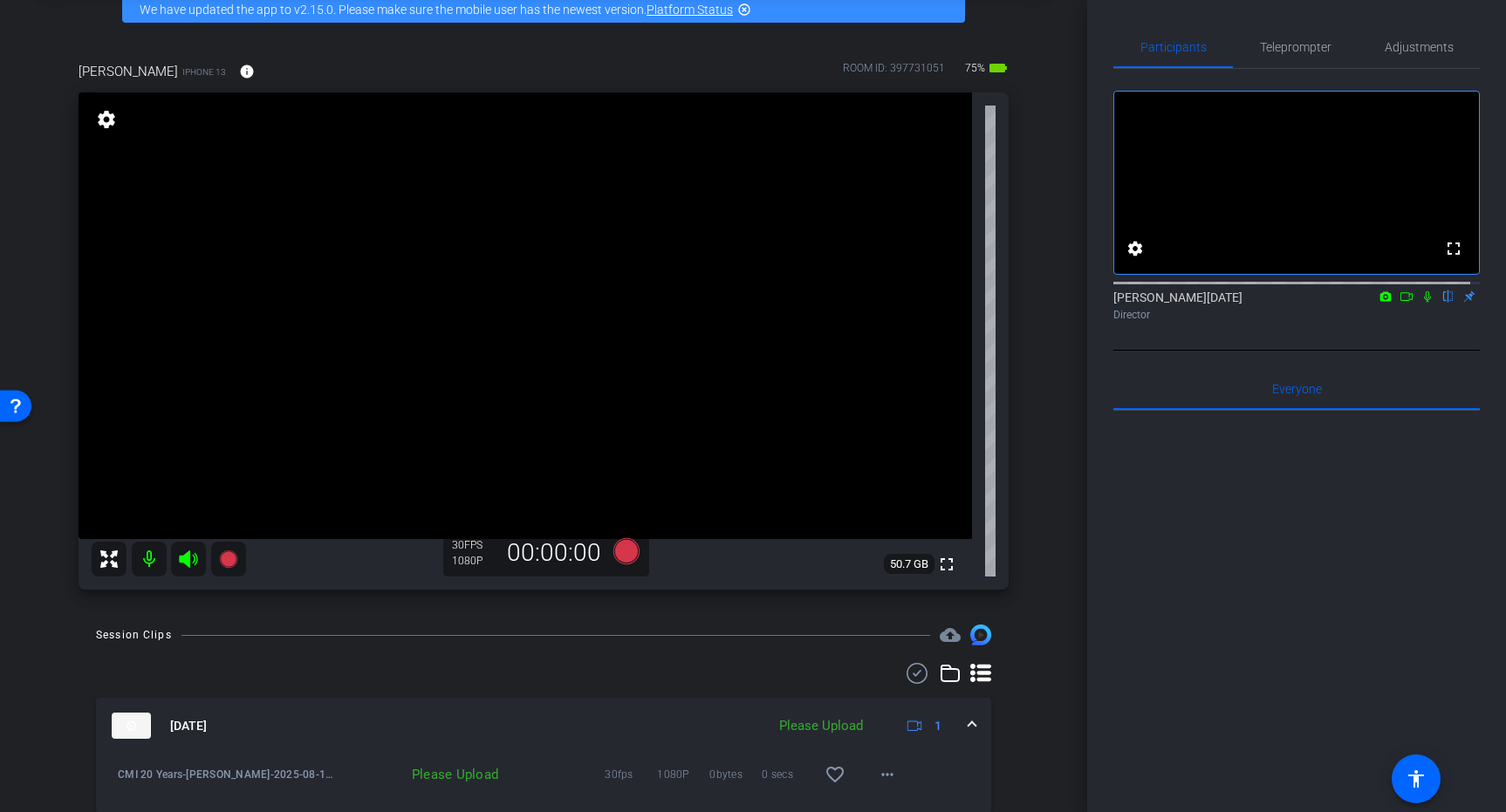
scroll to position [78, 0]
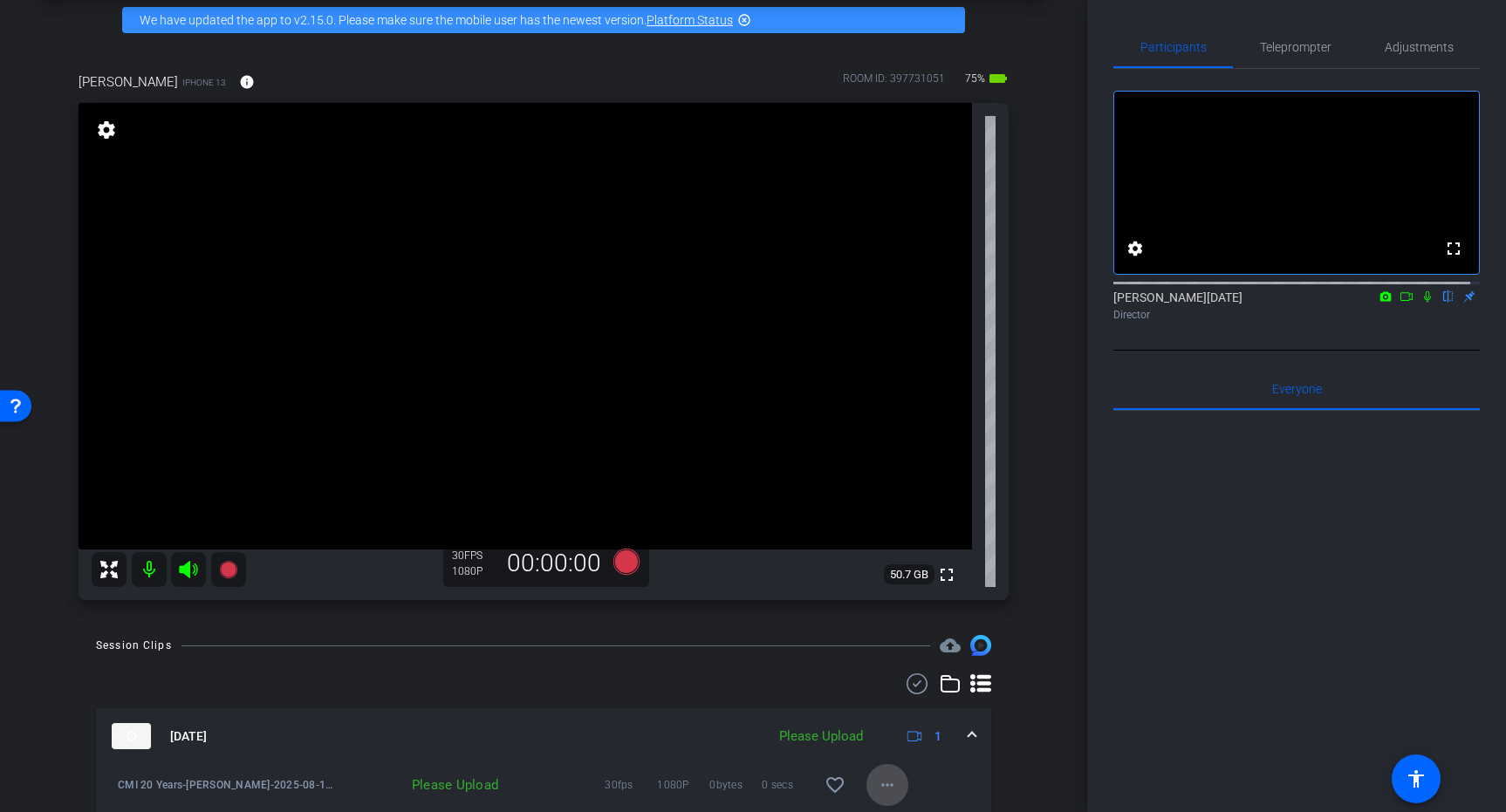
click at [879, 778] on mat-icon "more_horiz" at bounding box center [887, 785] width 21 height 21
click at [916, 704] on span "Upload" at bounding box center [907, 705] width 70 height 21
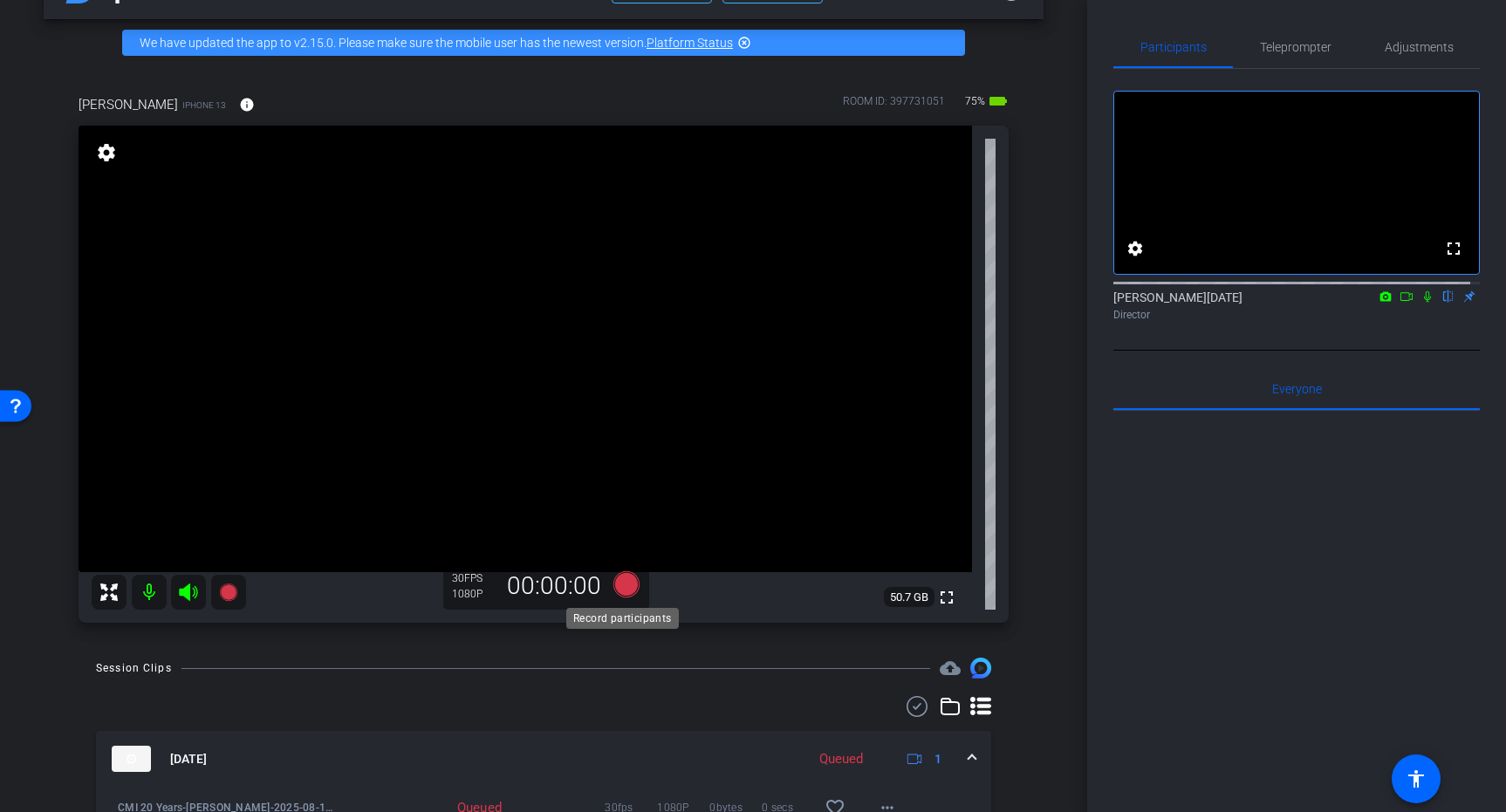
click at [622, 589] on icon at bounding box center [626, 584] width 26 height 26
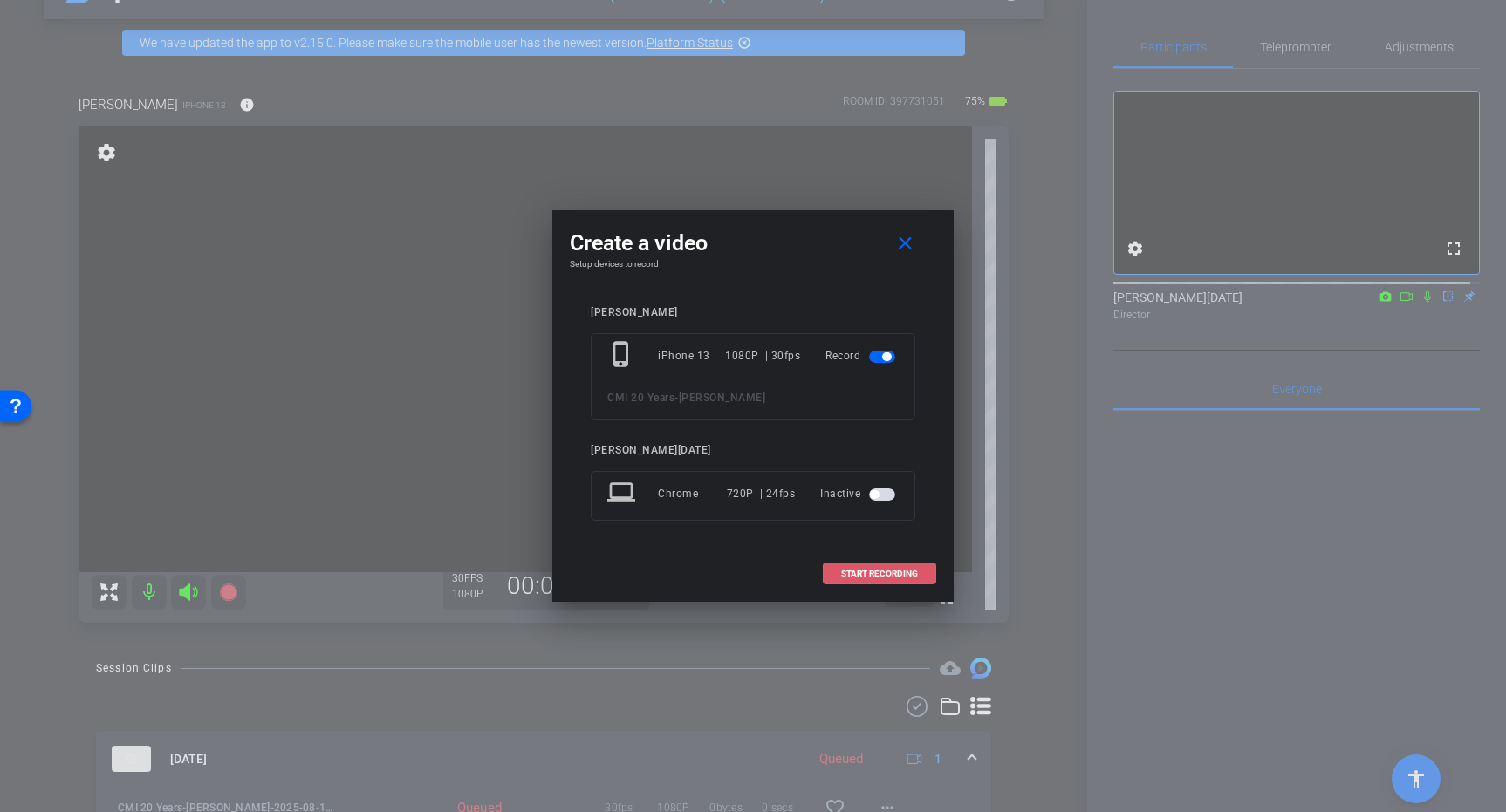
click at [895, 573] on span "START RECORDING" at bounding box center [878, 573] width 76 height 8
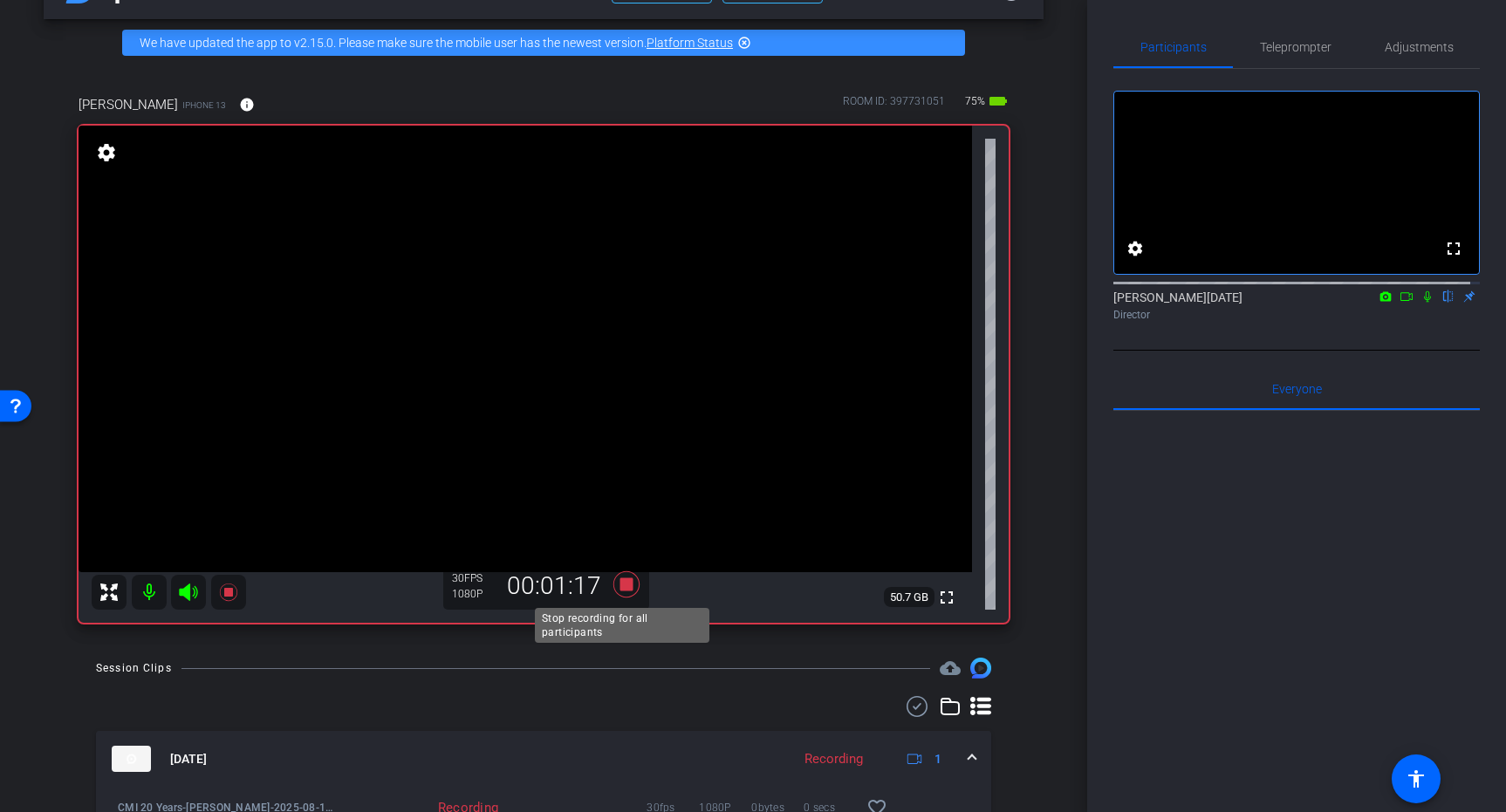
click at [620, 590] on icon at bounding box center [626, 584] width 26 height 26
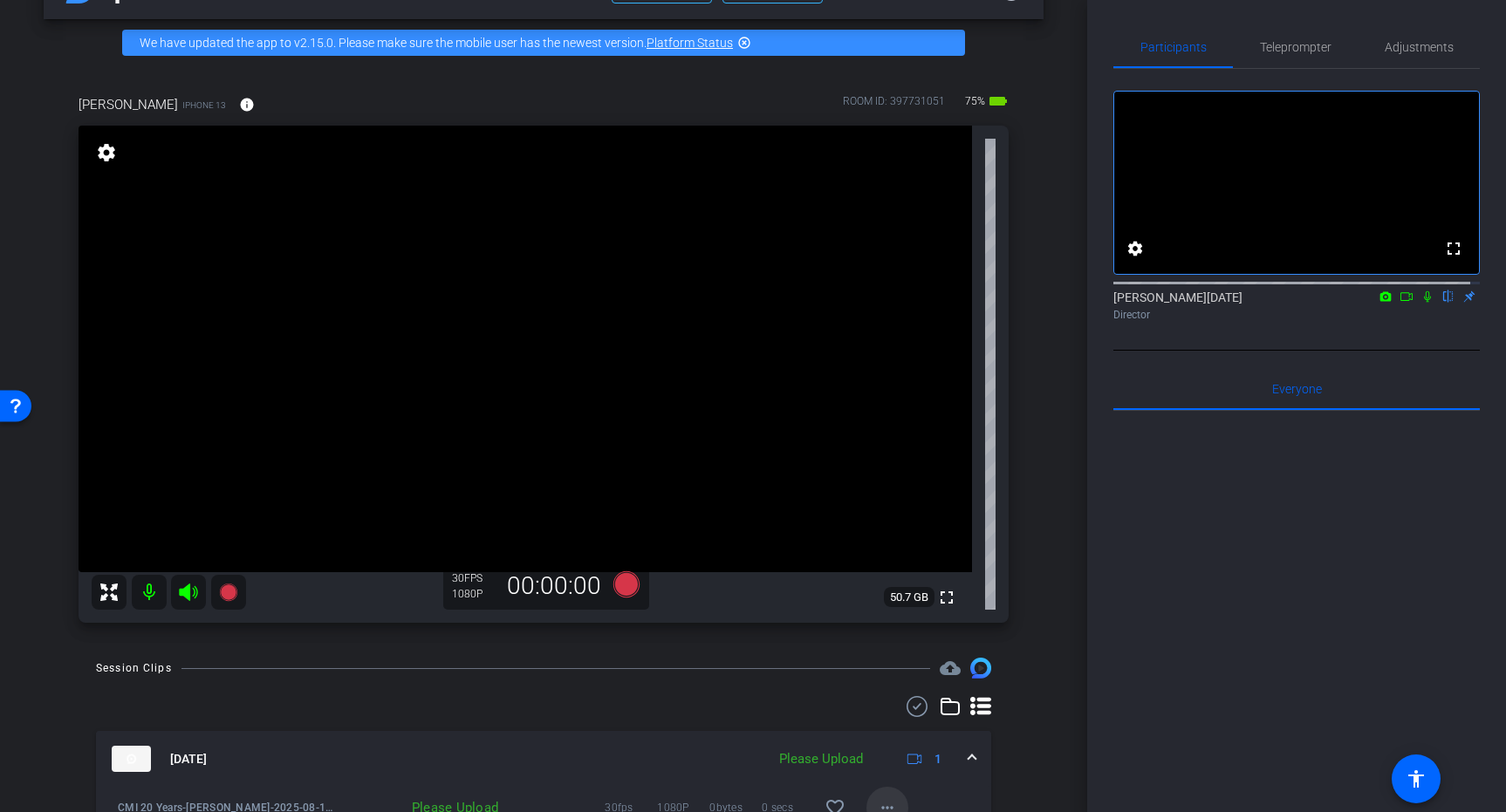
click at [879, 800] on mat-icon "more_horiz" at bounding box center [887, 807] width 21 height 21
click at [896, 735] on span "Upload" at bounding box center [907, 728] width 70 height 21
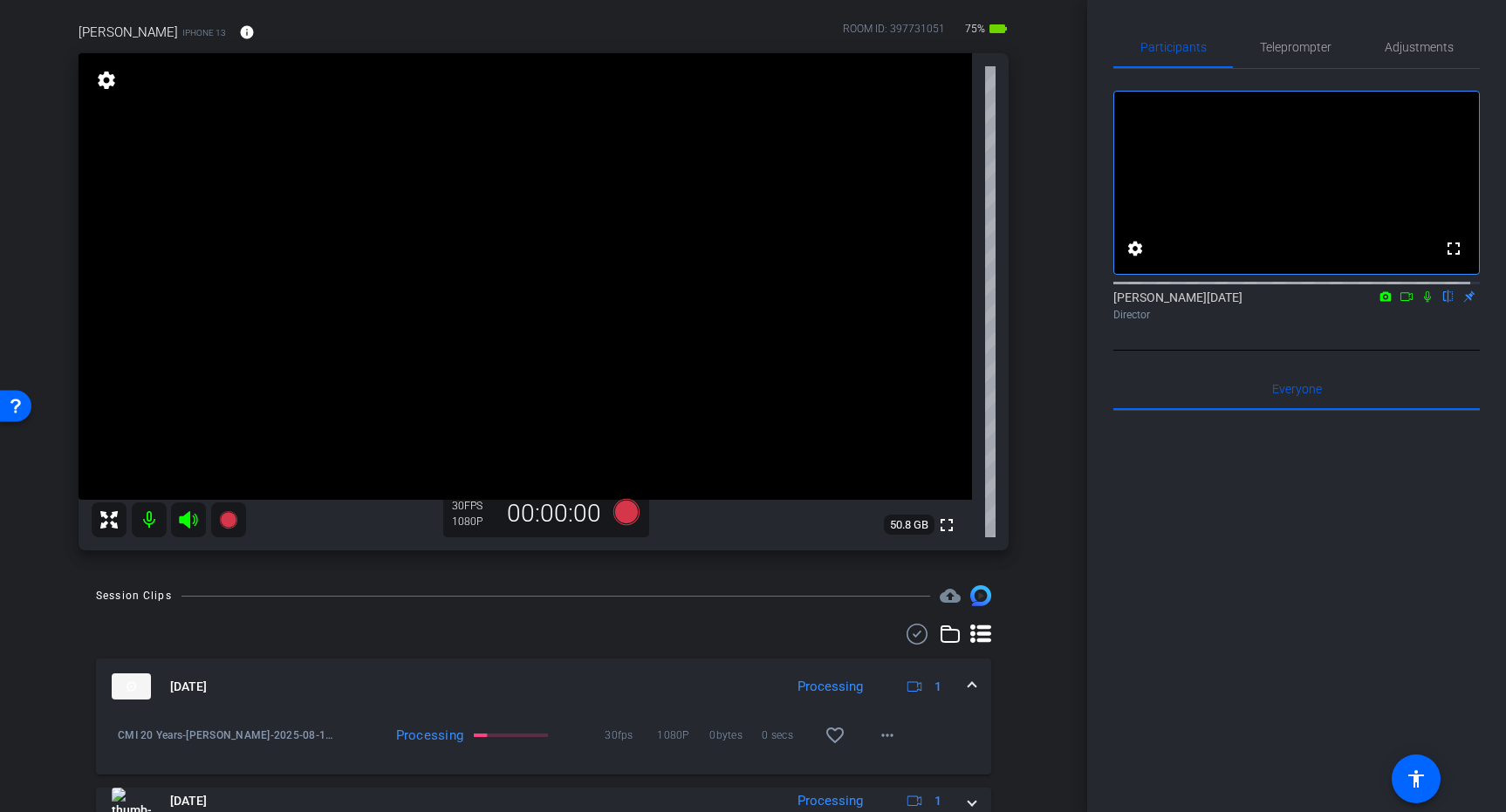
scroll to position [118, 0]
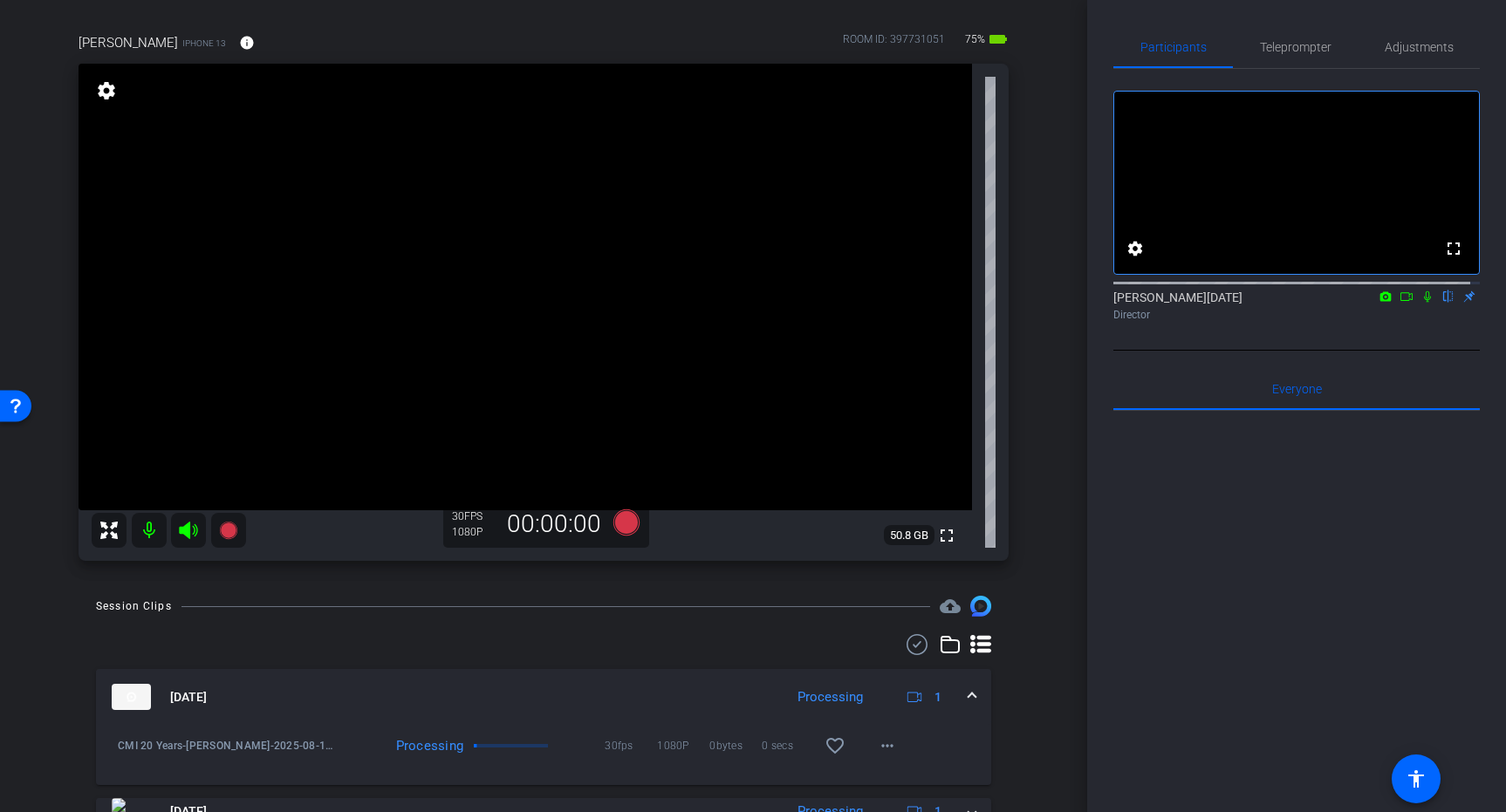
click at [971, 694] on mat-expansion-panel-header "[DATE] Processing 1" at bounding box center [543, 697] width 895 height 56
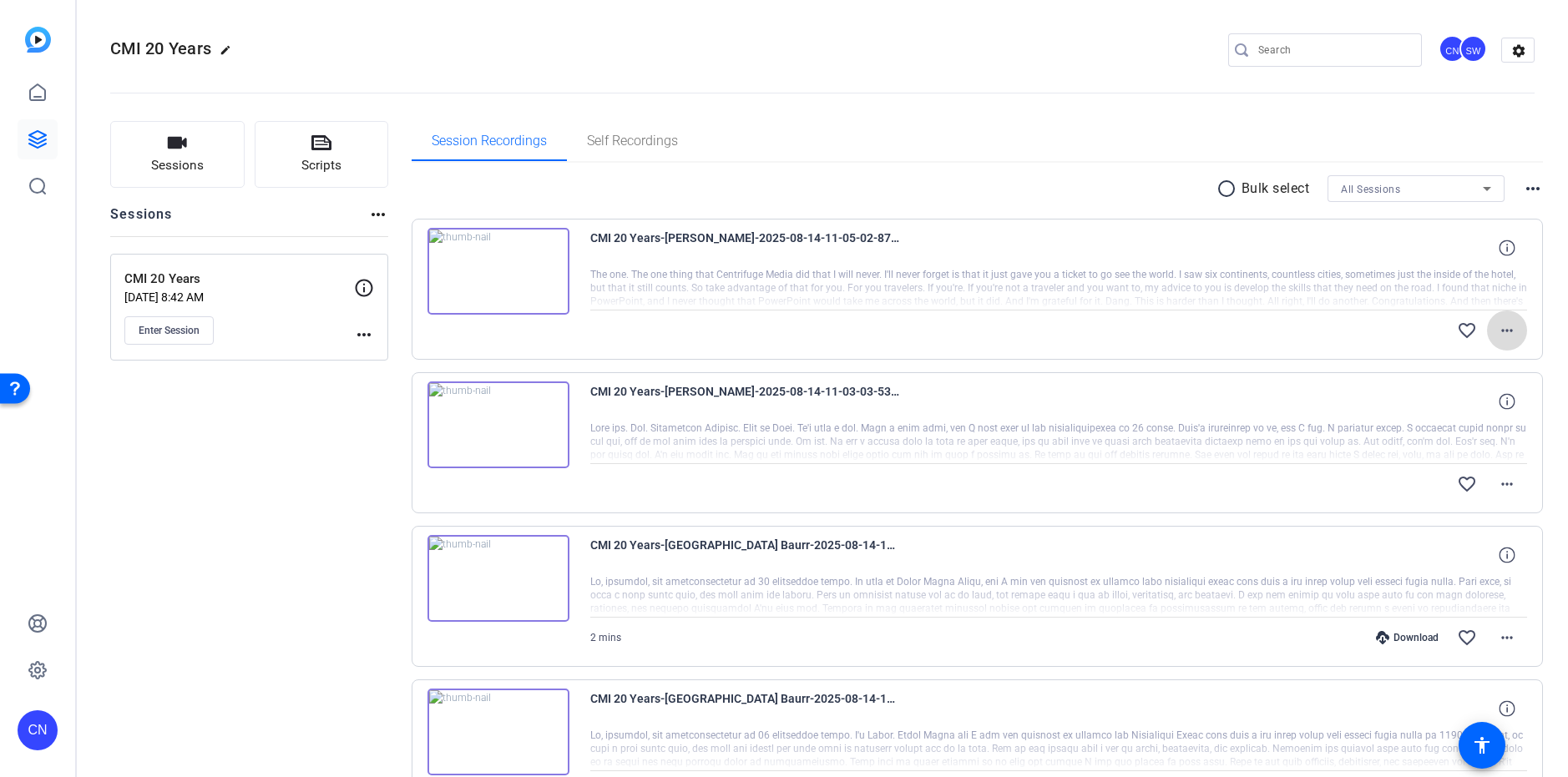
click at [1509, 338] on span at bounding box center [1506, 330] width 40 height 40
click at [1177, 397] on div at bounding box center [784, 388] width 1568 height 777
click at [1391, 481] on div "Download" at bounding box center [1407, 483] width 79 height 13
click at [1499, 487] on mat-icon "more_horiz" at bounding box center [1506, 484] width 20 height 20
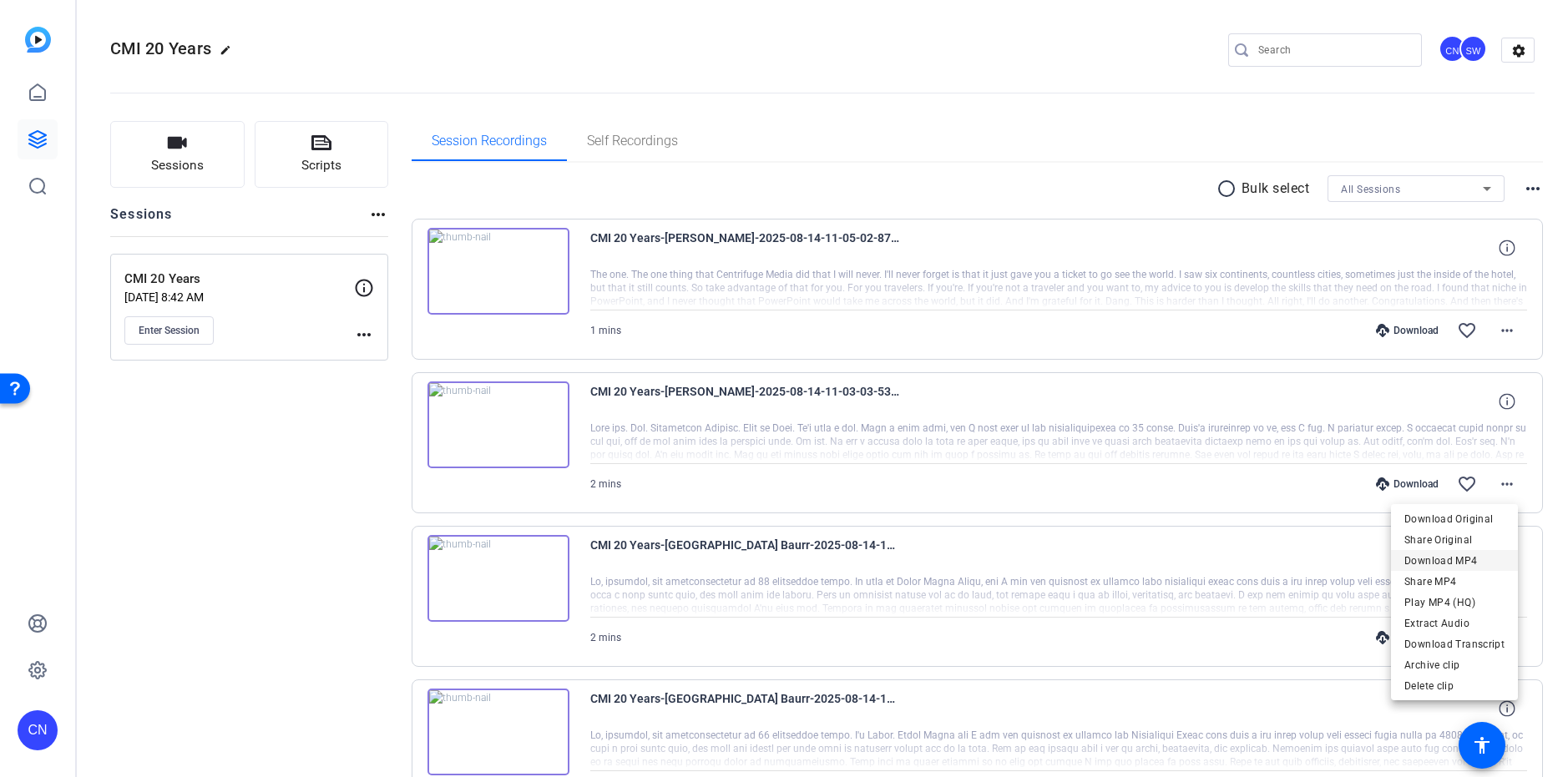
click at [1430, 564] on span "Download MP4" at bounding box center [1454, 561] width 101 height 20
click at [1500, 336] on mat-icon "more_horiz" at bounding box center [1506, 330] width 20 height 20
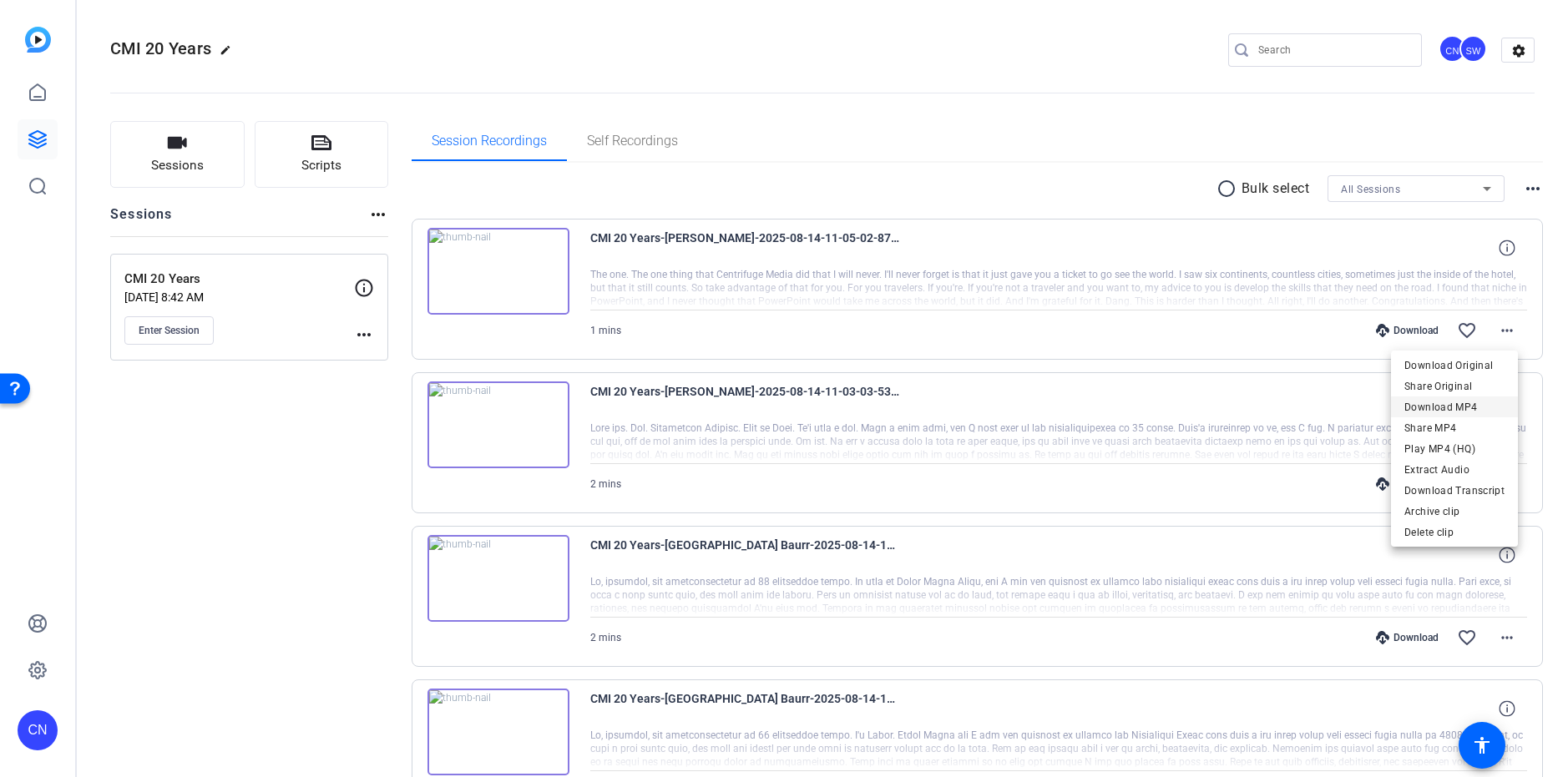
click at [1448, 405] on span "Download MP4" at bounding box center [1454, 407] width 101 height 20
